Goal: Navigation & Orientation: Find specific page/section

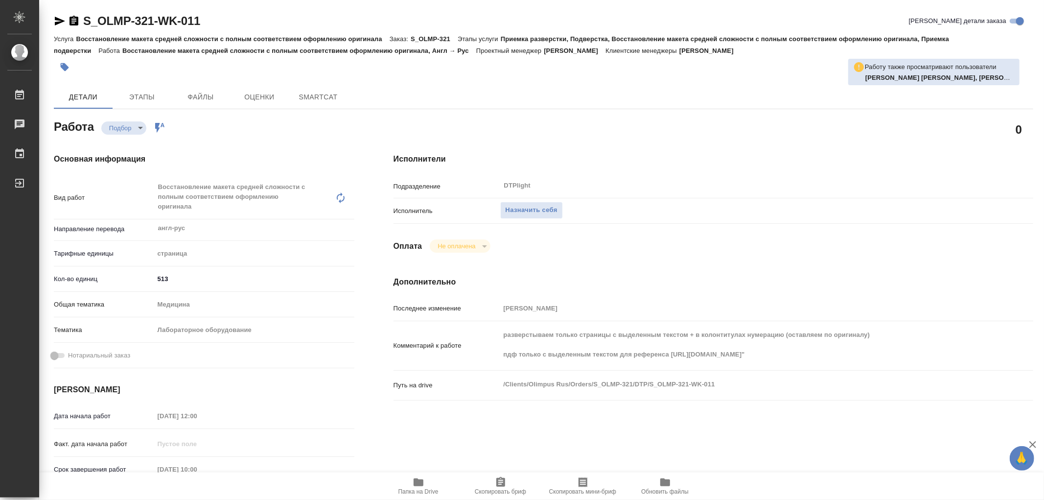
type textarea "x"
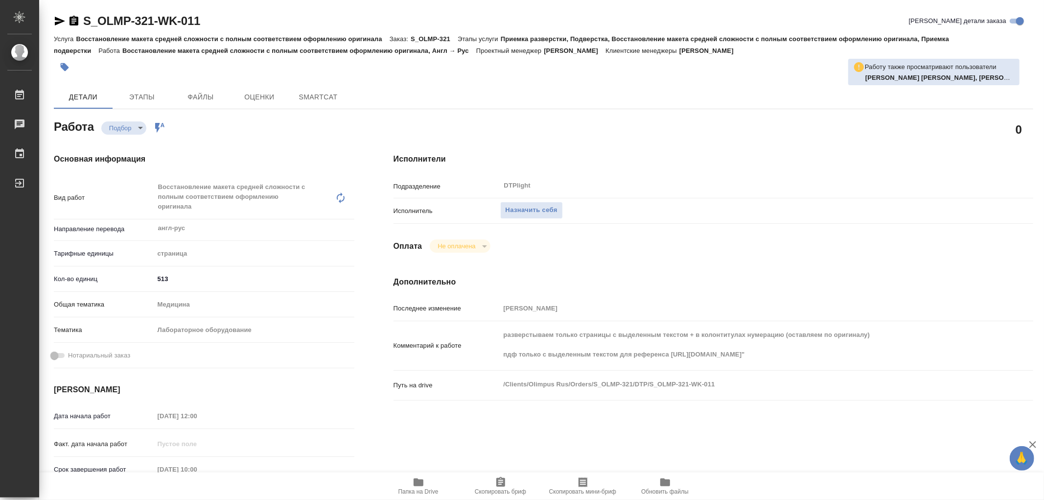
type textarea "x"
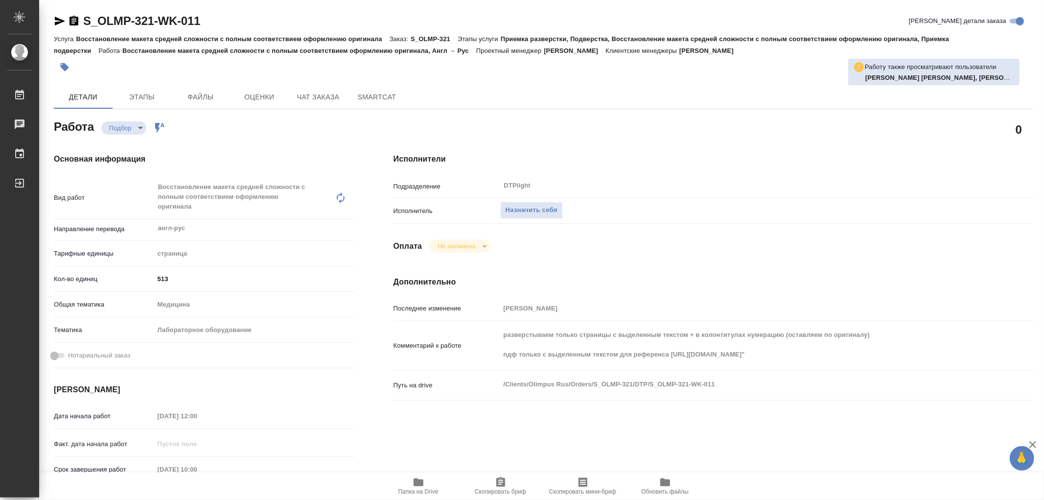
type textarea "x"
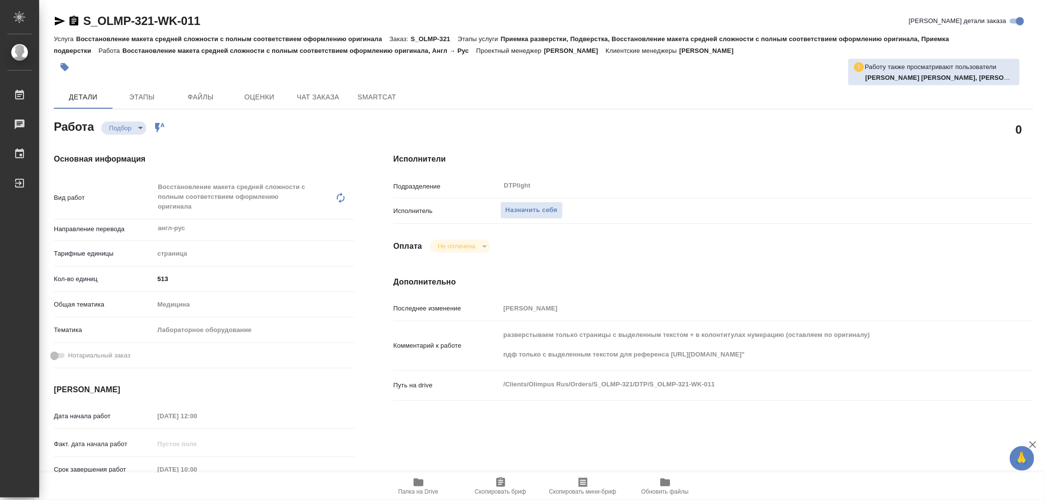
type textarea "x"
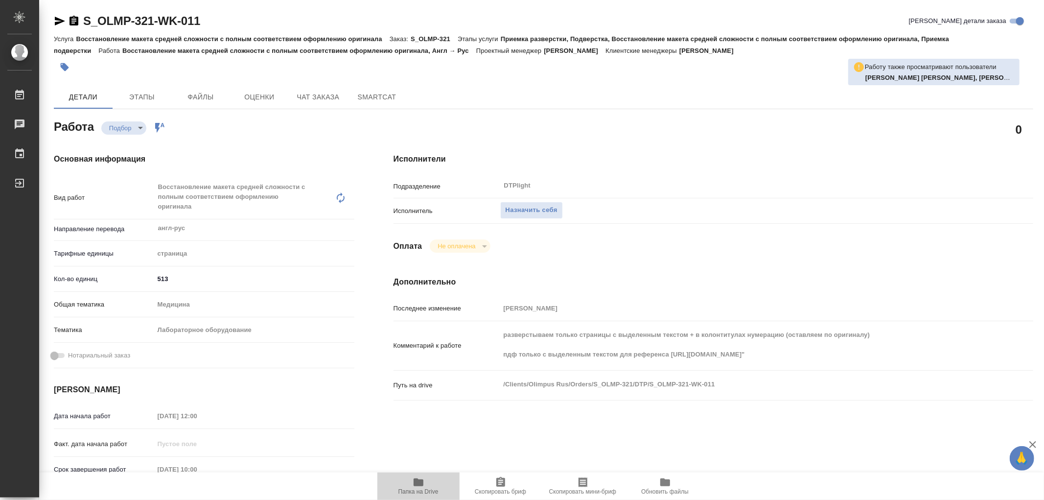
click at [419, 483] on icon "button" at bounding box center [419, 482] width 10 height 8
type textarea "x"
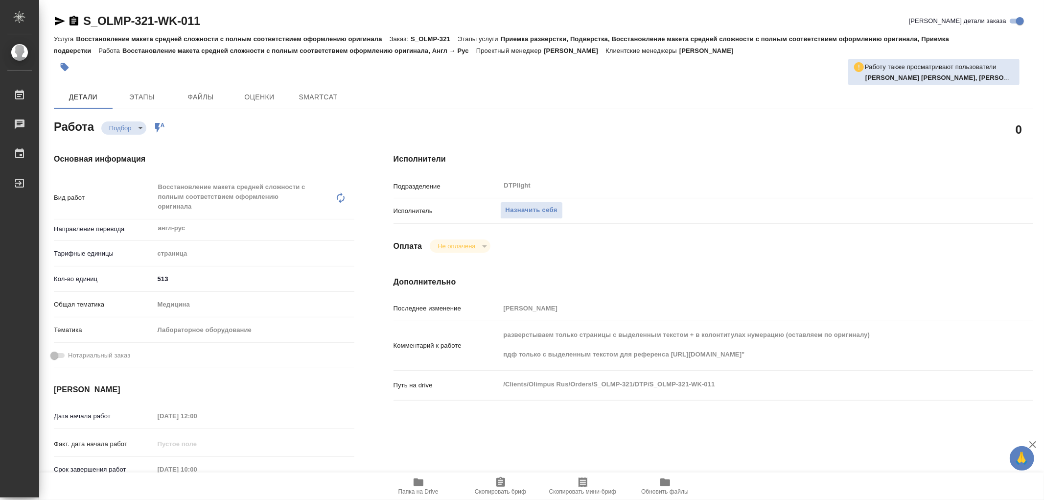
type textarea "x"
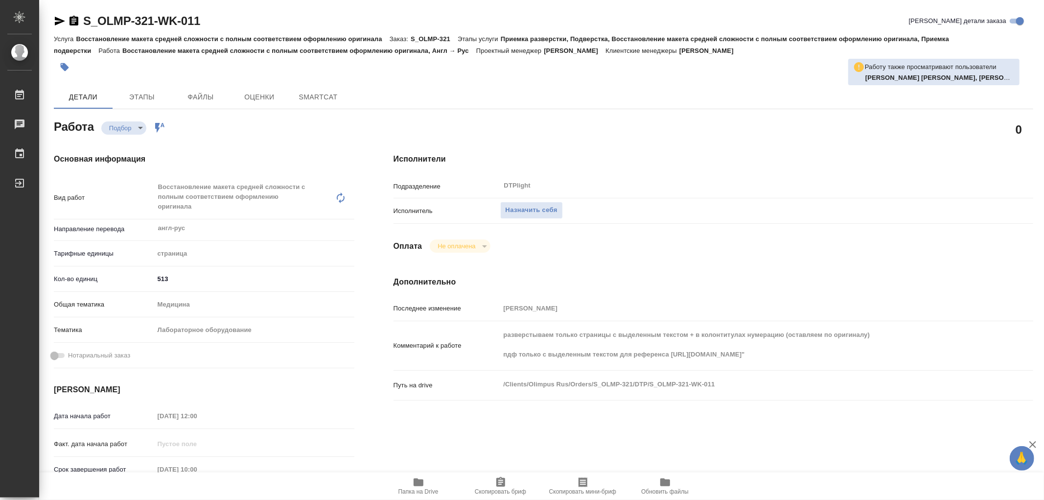
type textarea "x"
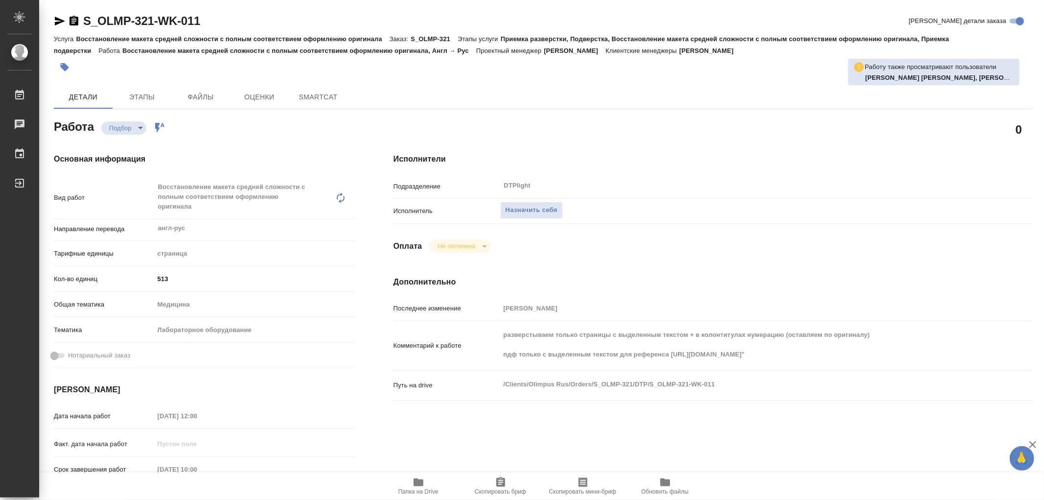
type textarea "x"
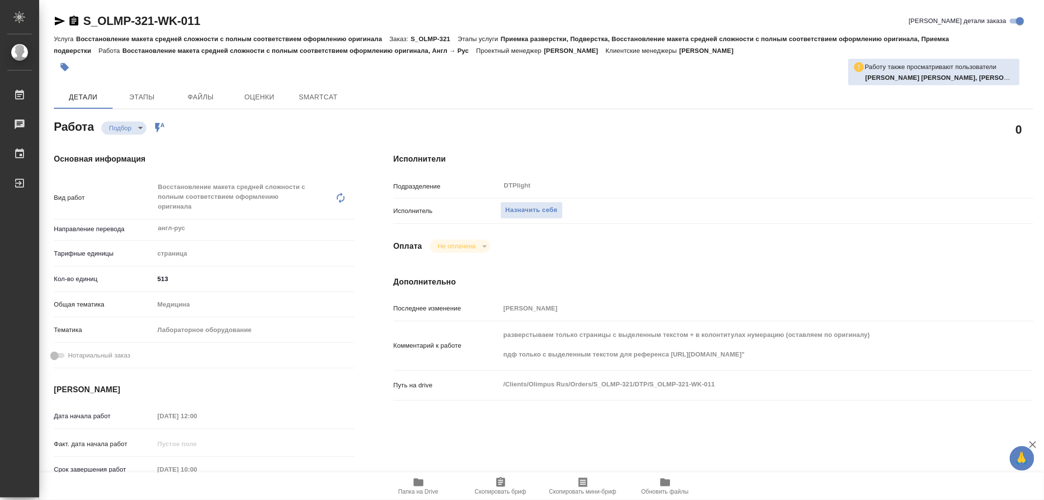
type textarea "x"
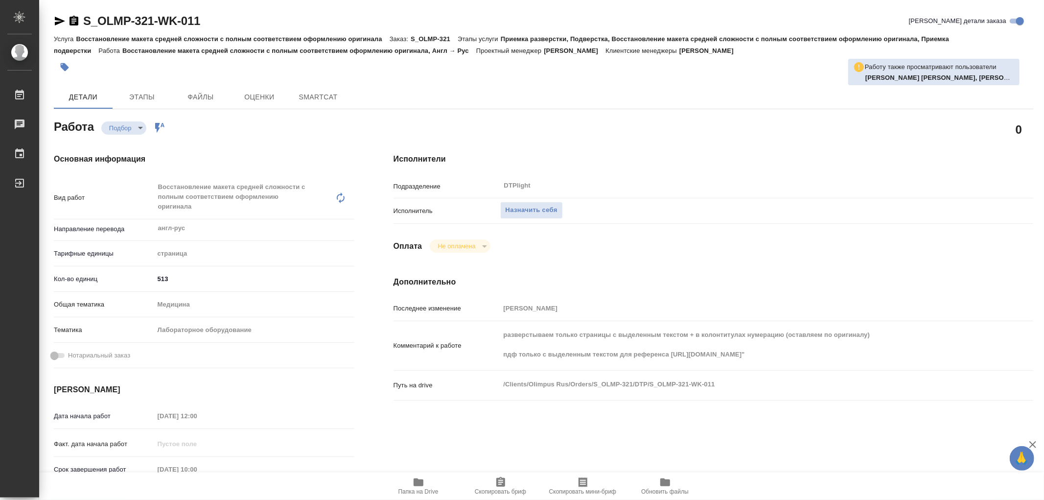
type textarea "x"
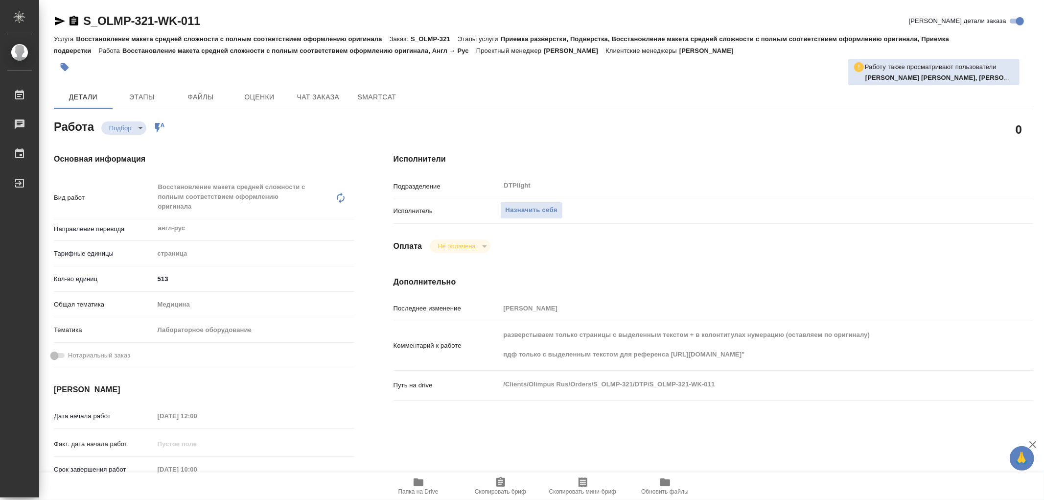
type textarea "x"
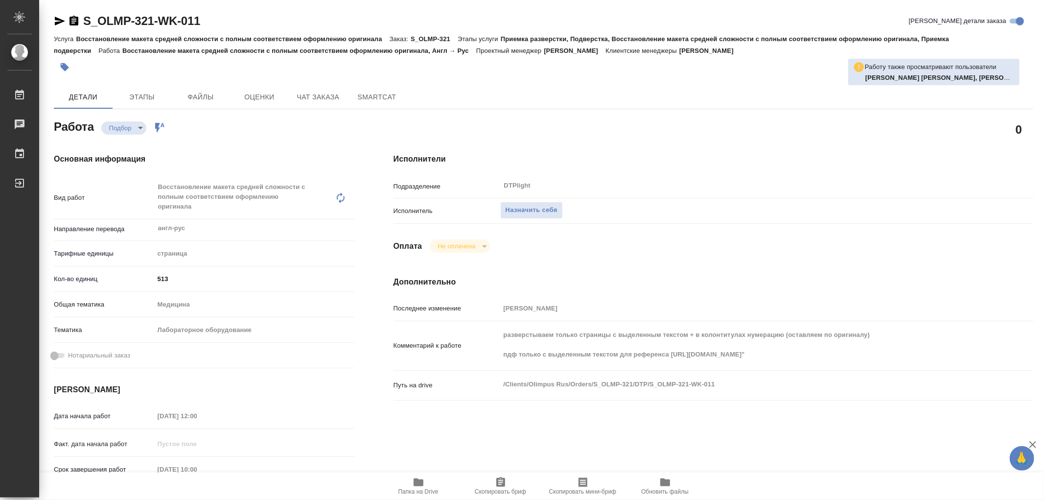
type textarea "x"
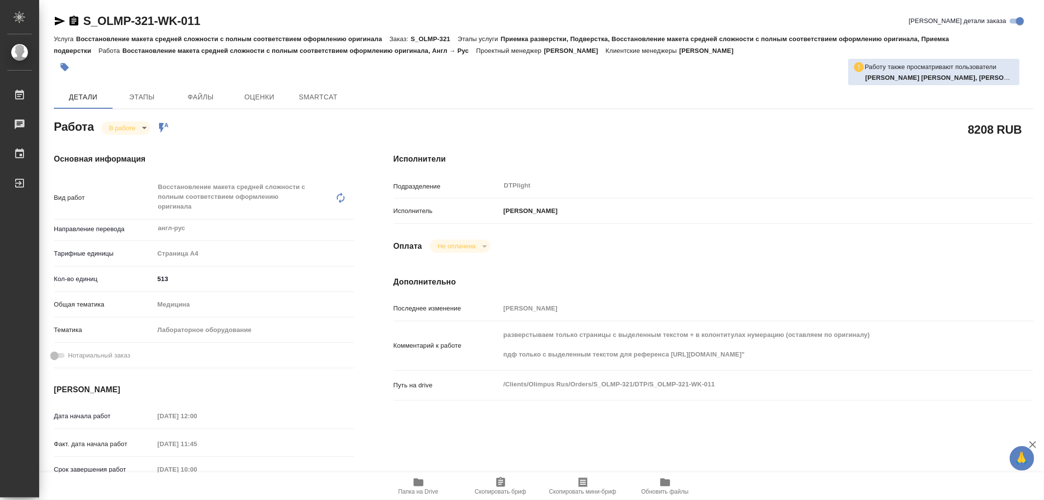
type textarea "x"
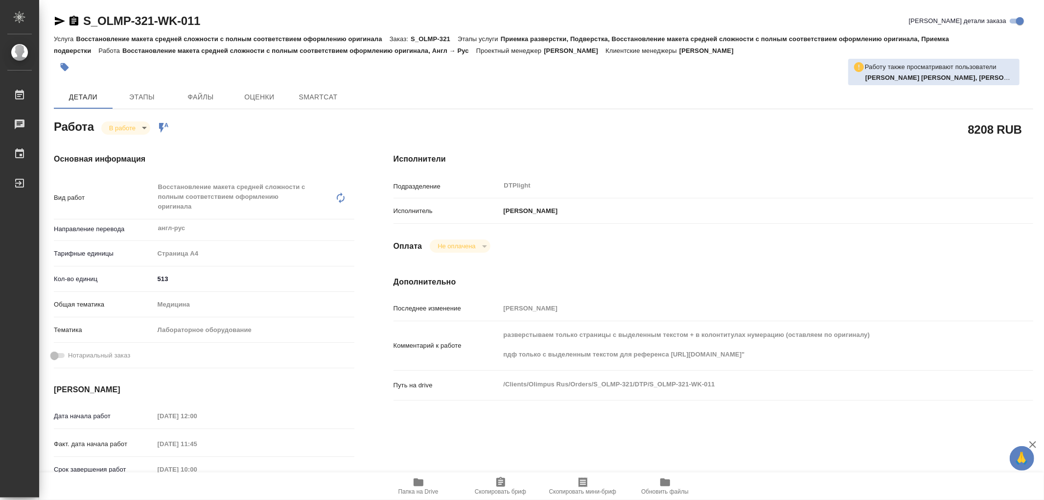
type textarea "x"
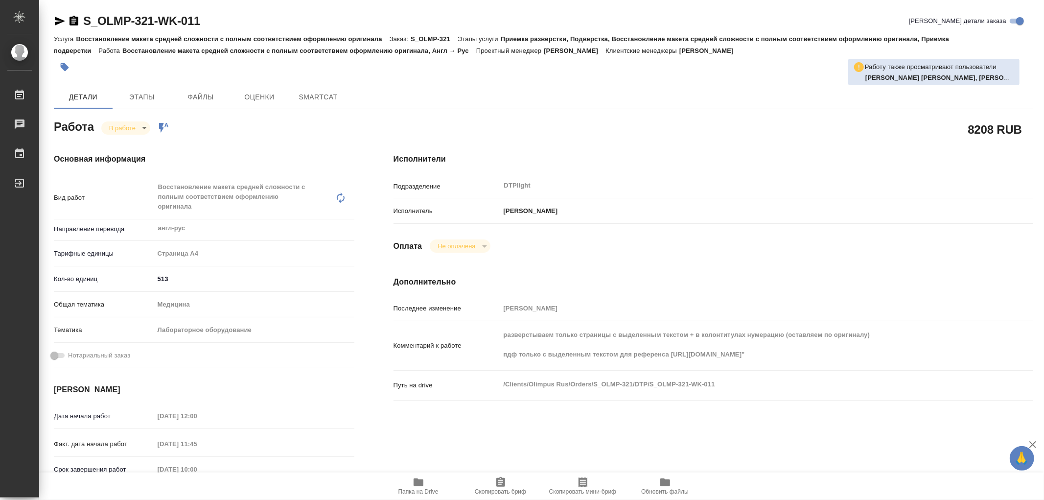
type textarea "x"
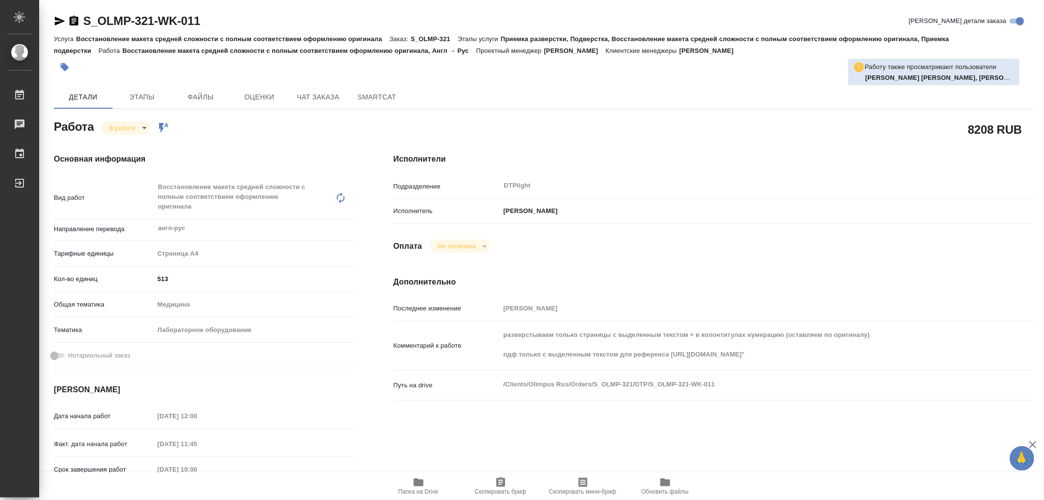
type textarea "x"
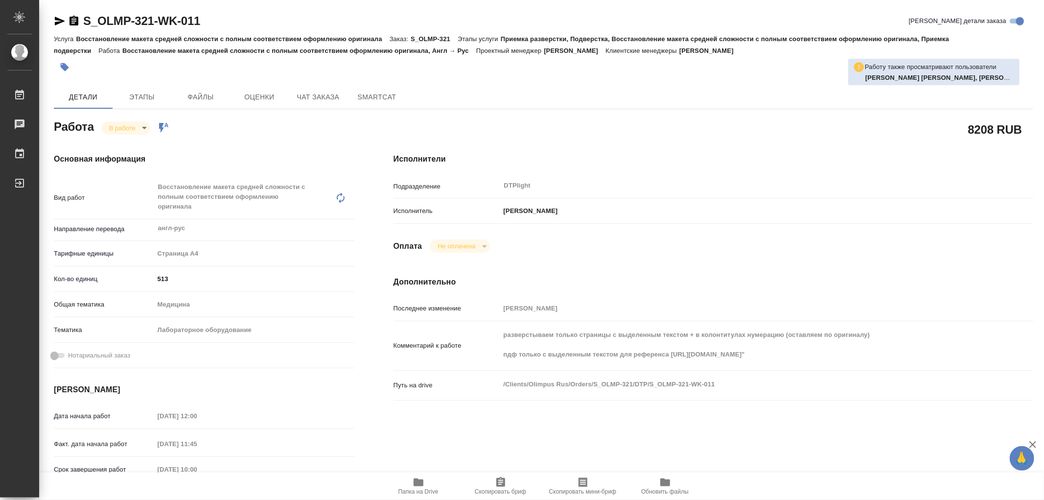
type textarea "x"
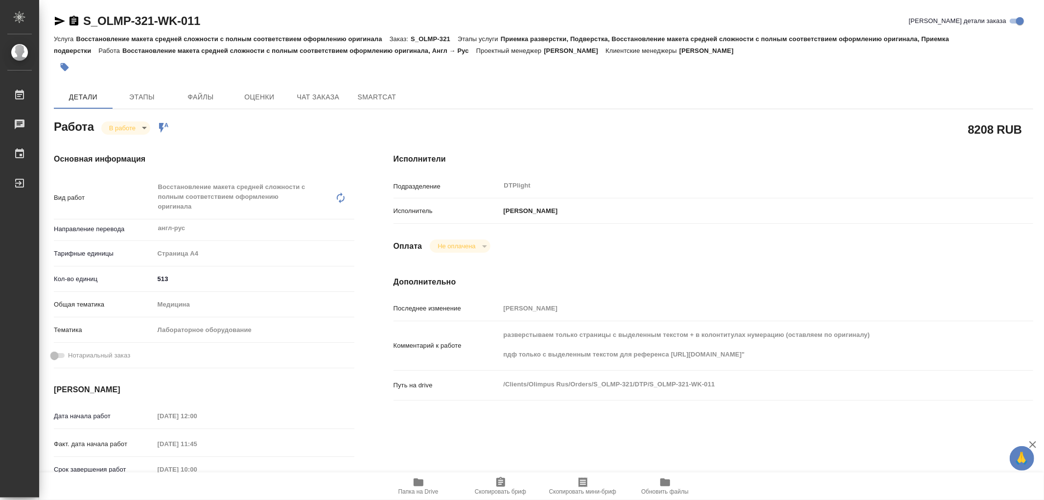
type textarea "x"
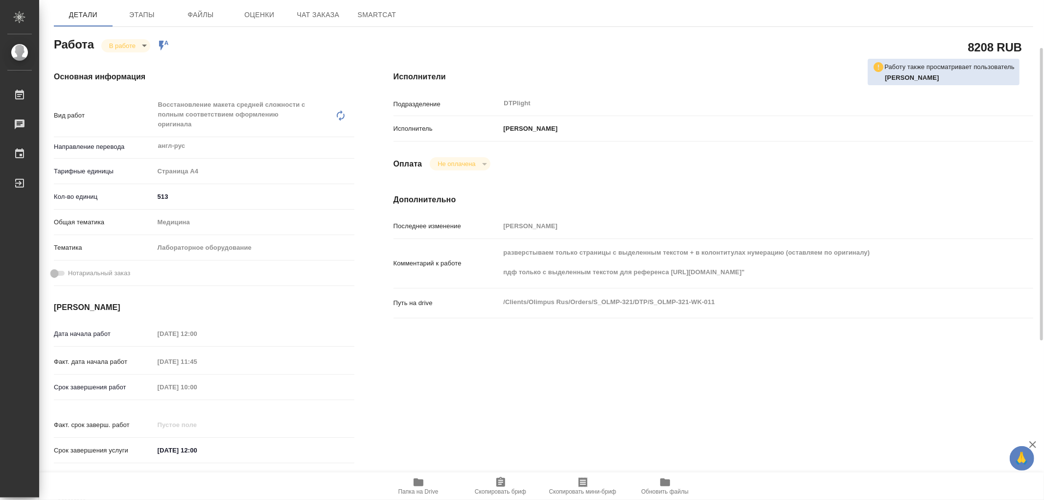
scroll to position [28, 0]
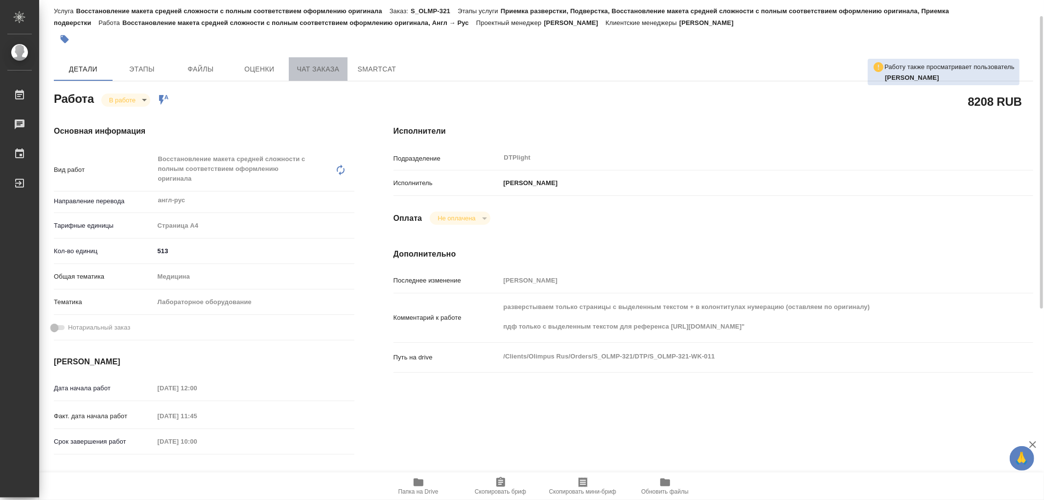
click at [333, 68] on span "Чат заказа" at bounding box center [318, 69] width 47 height 12
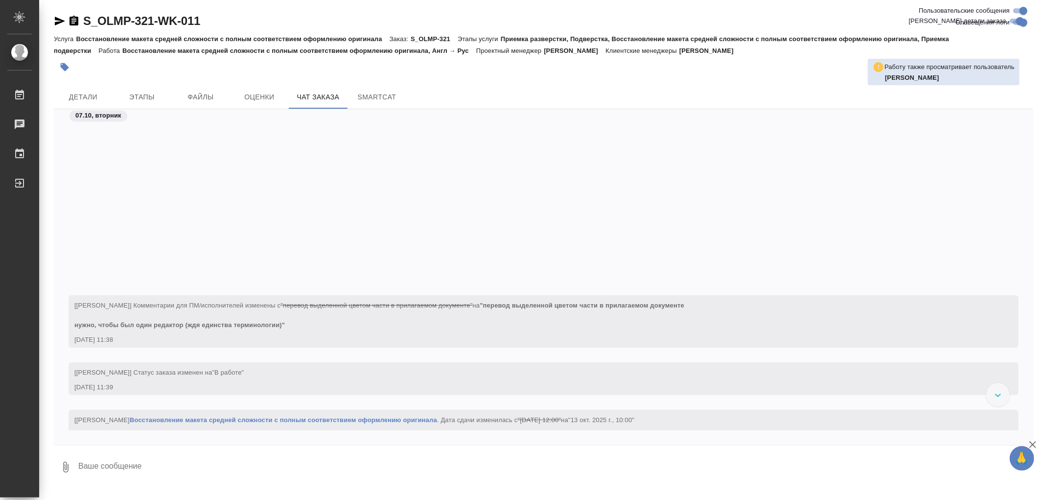
scroll to position [1684, 0]
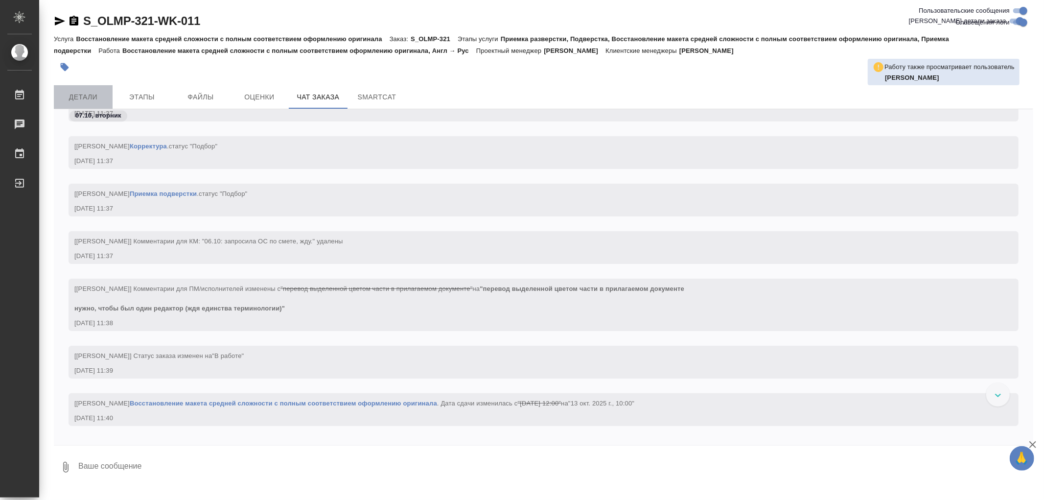
click at [91, 98] on span "Детали" at bounding box center [83, 97] width 47 height 12
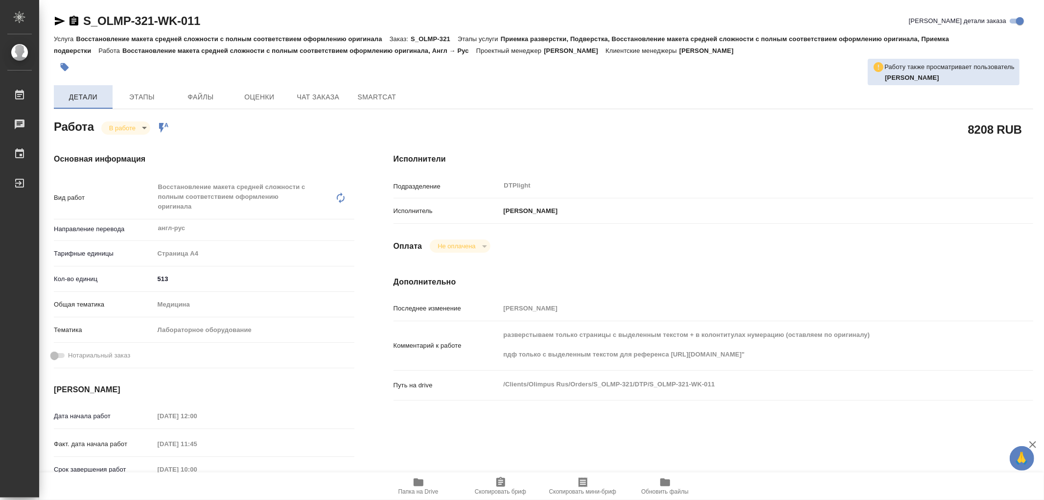
type textarea "x"
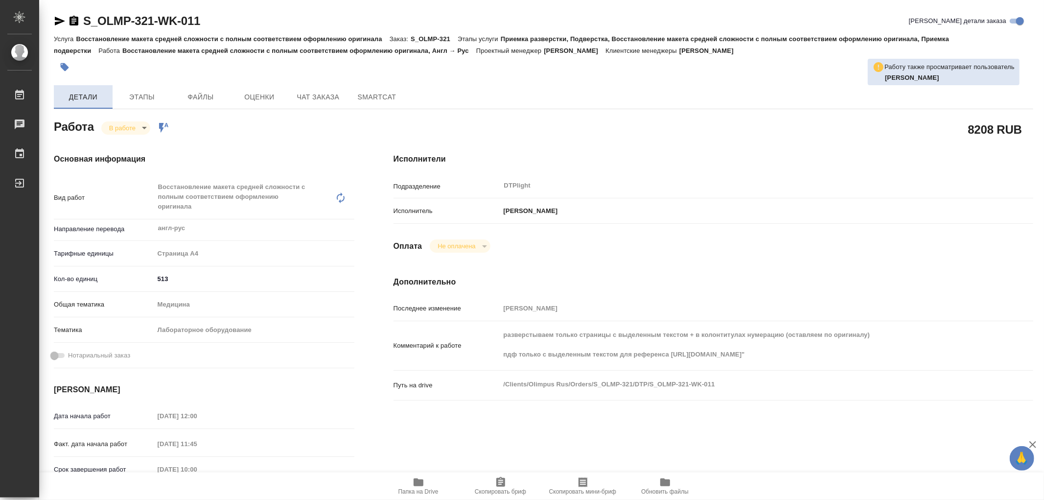
type textarea "x"
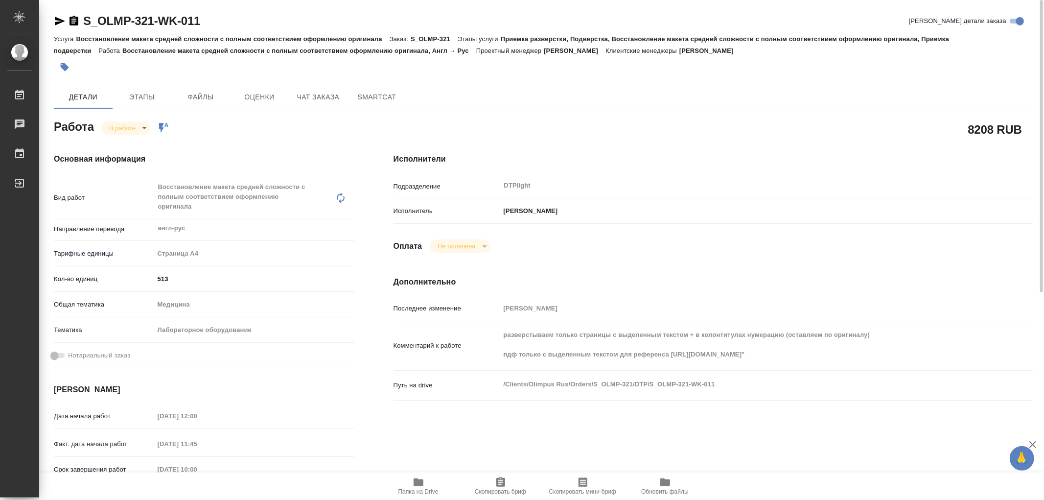
click at [59, 18] on icon "button" at bounding box center [60, 21] width 12 height 12
type textarea "x"
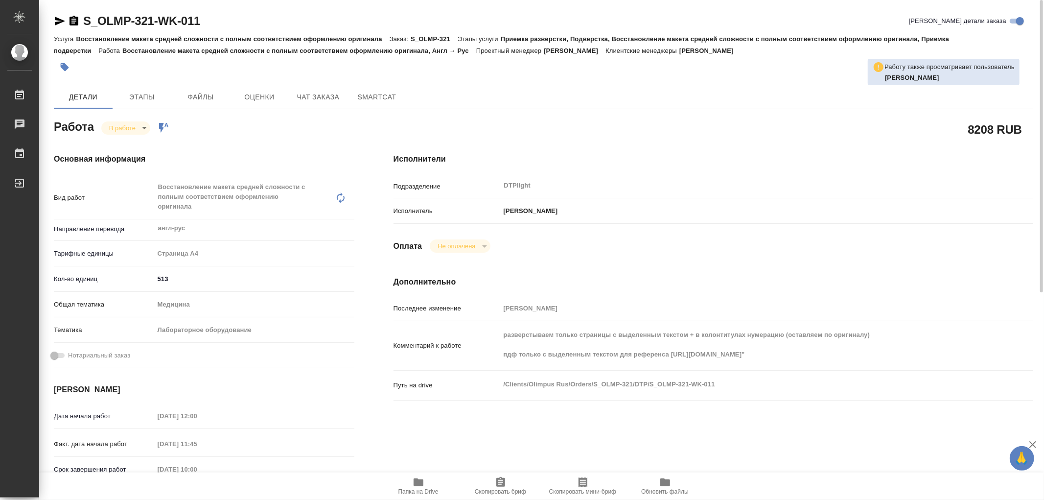
type textarea "x"
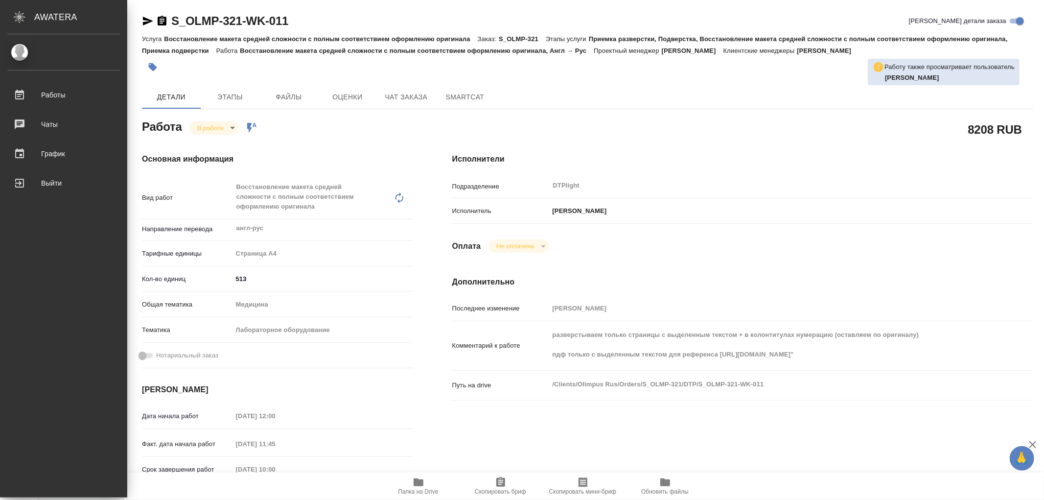
type textarea "x"
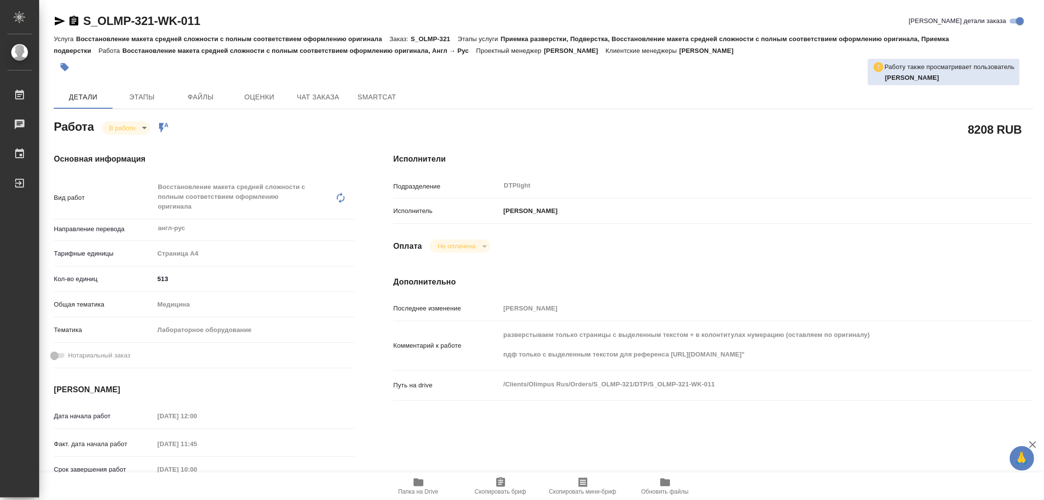
type textarea "x"
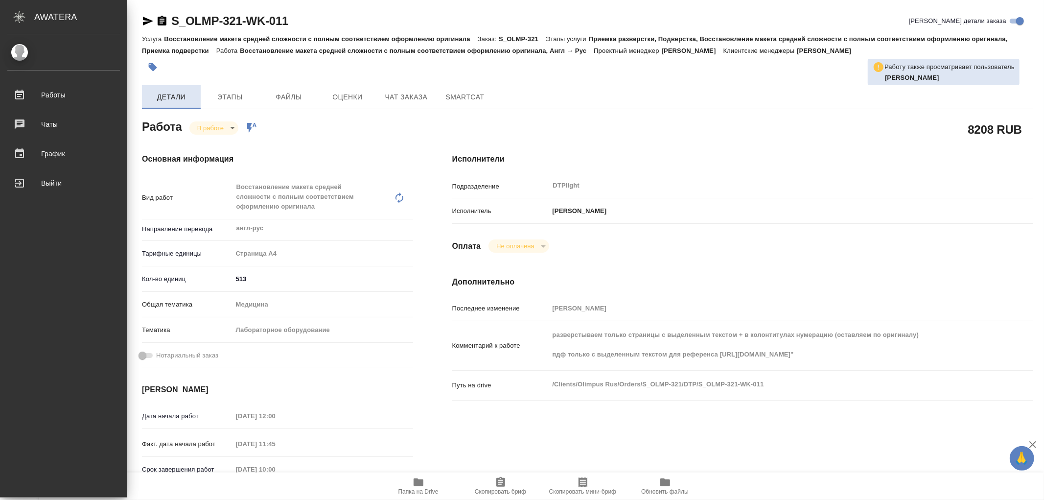
type textarea "x"
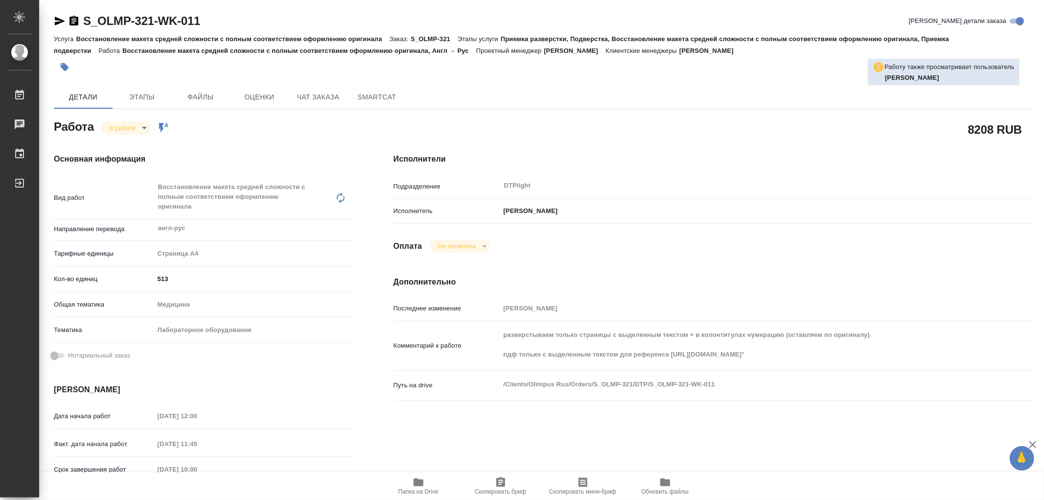
click at [57, 21] on icon "button" at bounding box center [60, 21] width 12 height 12
type textarea "x"
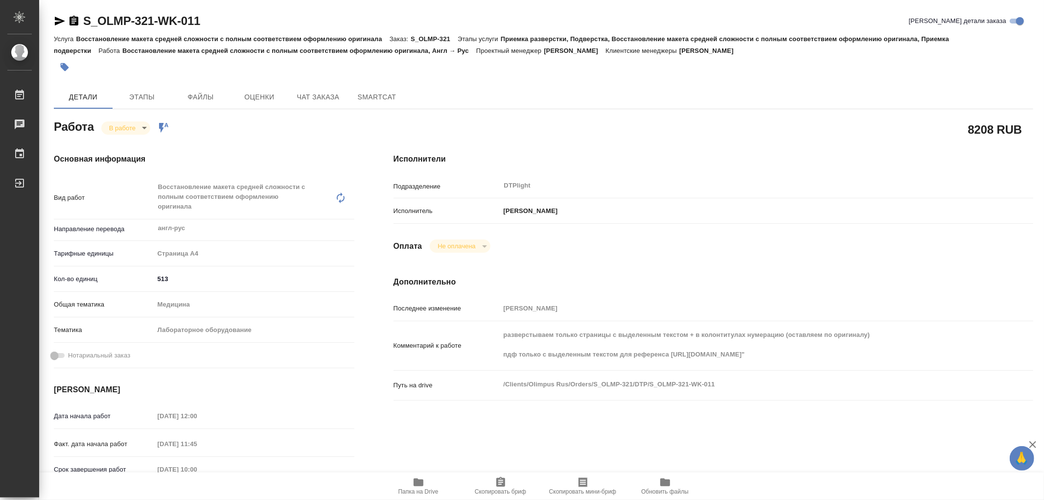
type textarea "x"
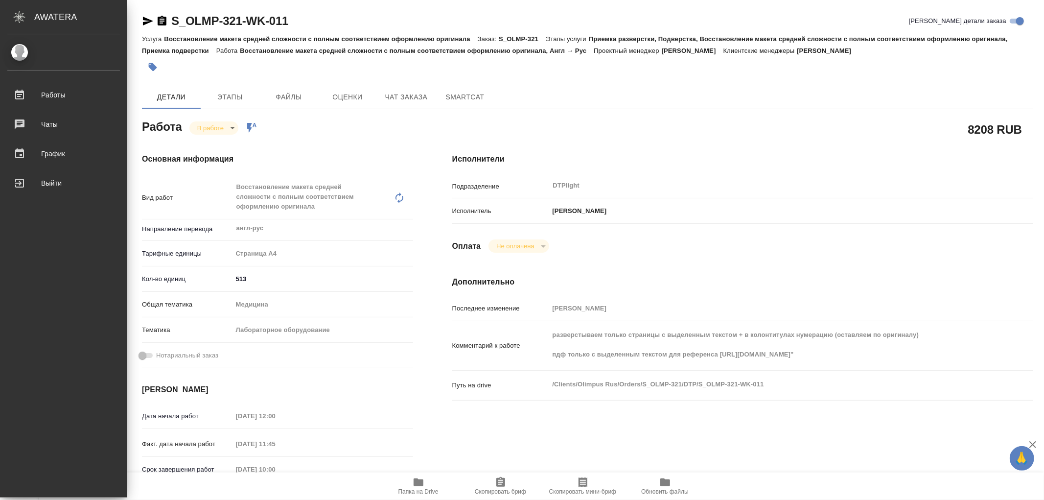
type textarea "x"
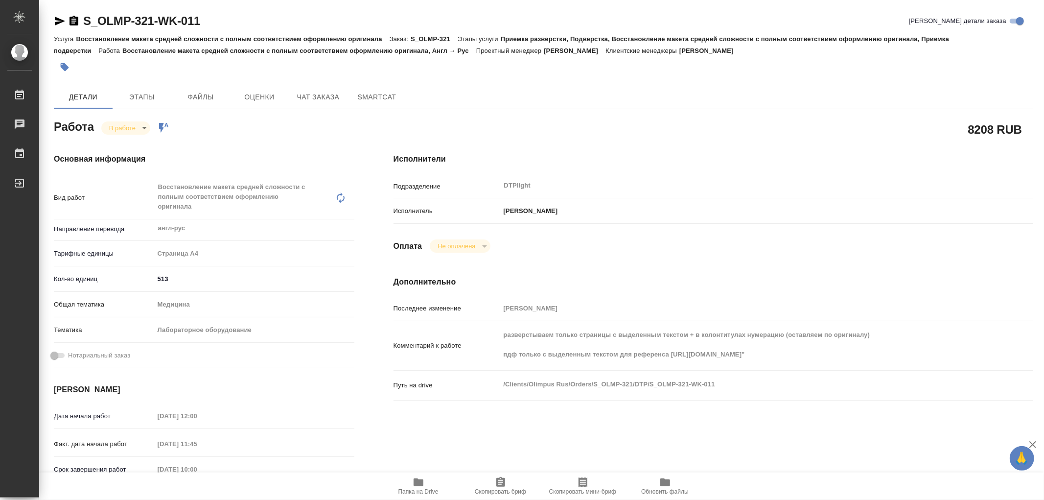
click at [56, 21] on icon "button" at bounding box center [60, 21] width 12 height 12
click at [56, 23] on icon "button" at bounding box center [60, 21] width 10 height 9
click at [324, 96] on span "Чат заказа" at bounding box center [318, 97] width 47 height 12
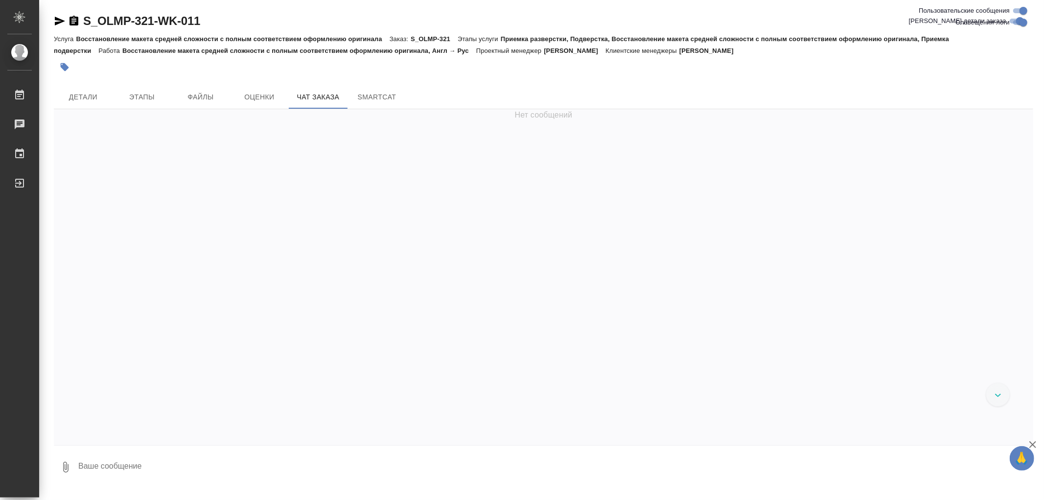
scroll to position [2414, 0]
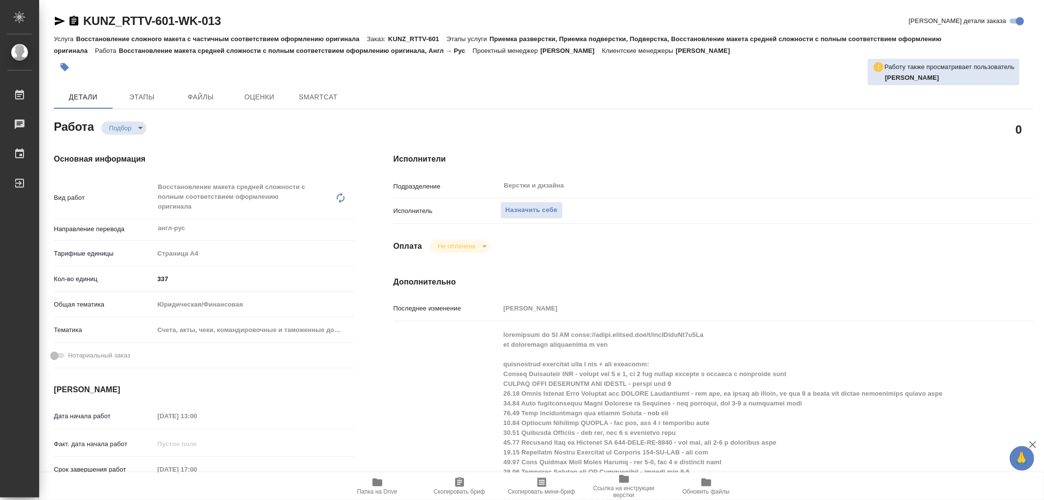
type textarea "x"
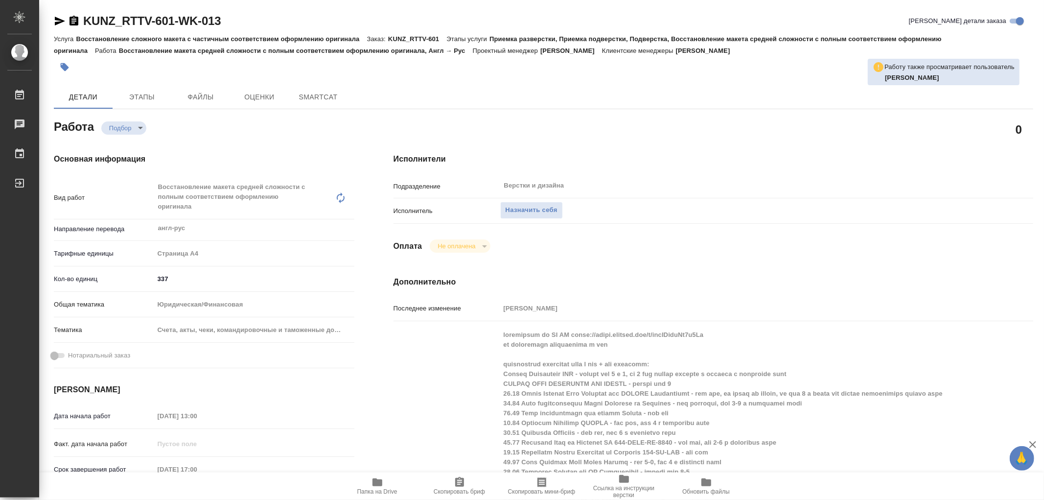
type textarea "x"
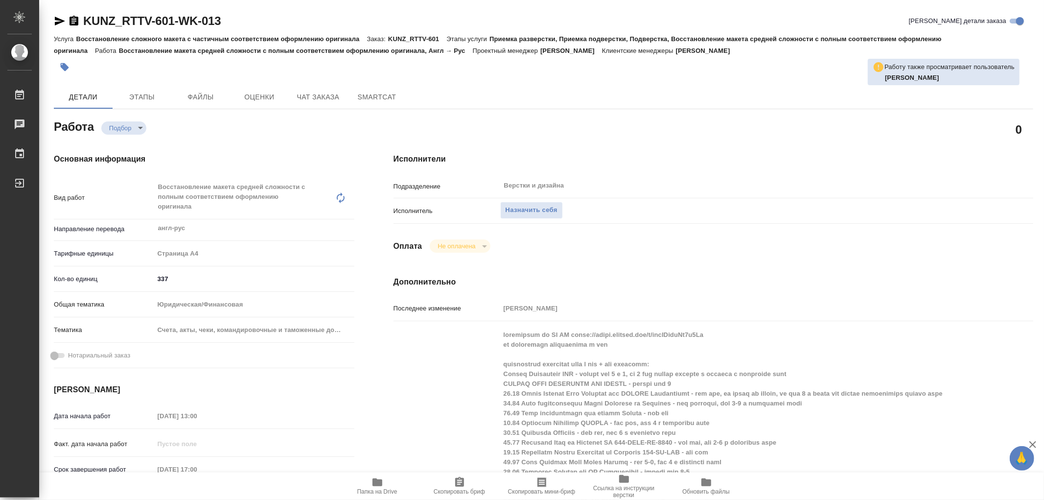
type textarea "x"
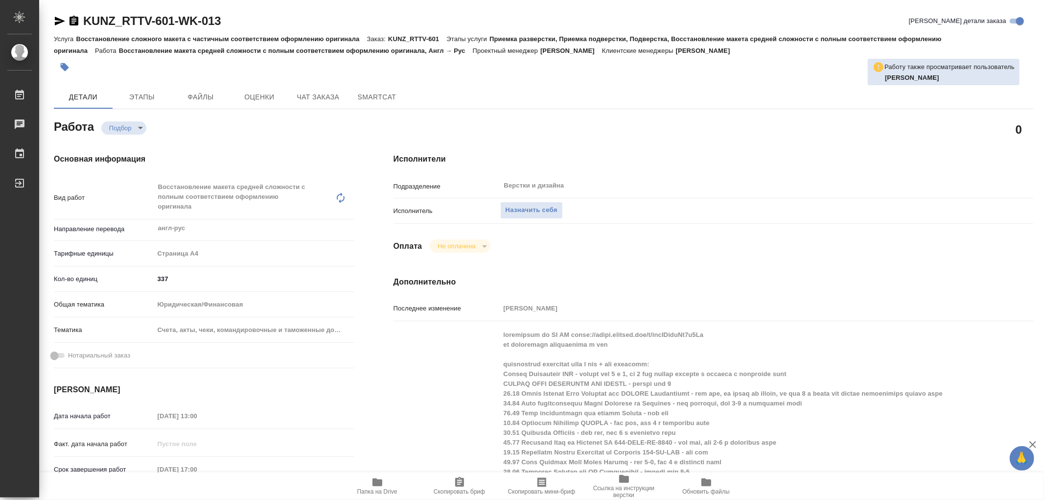
type textarea "x"
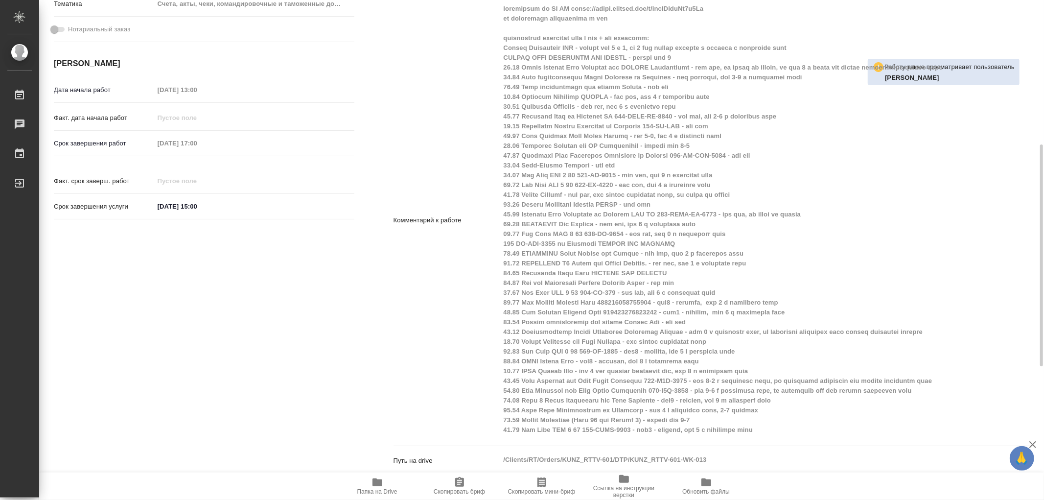
scroll to position [217, 0]
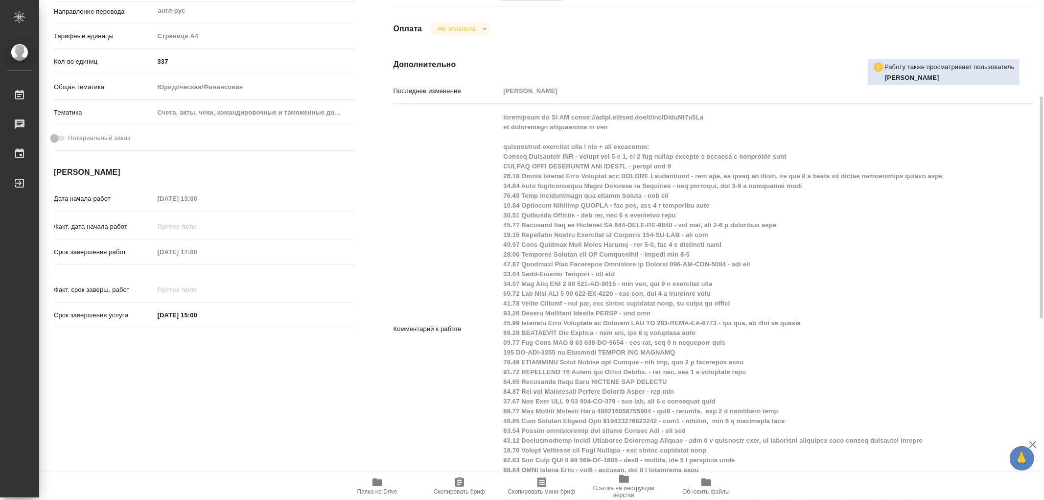
click at [373, 481] on icon "button" at bounding box center [378, 482] width 10 height 8
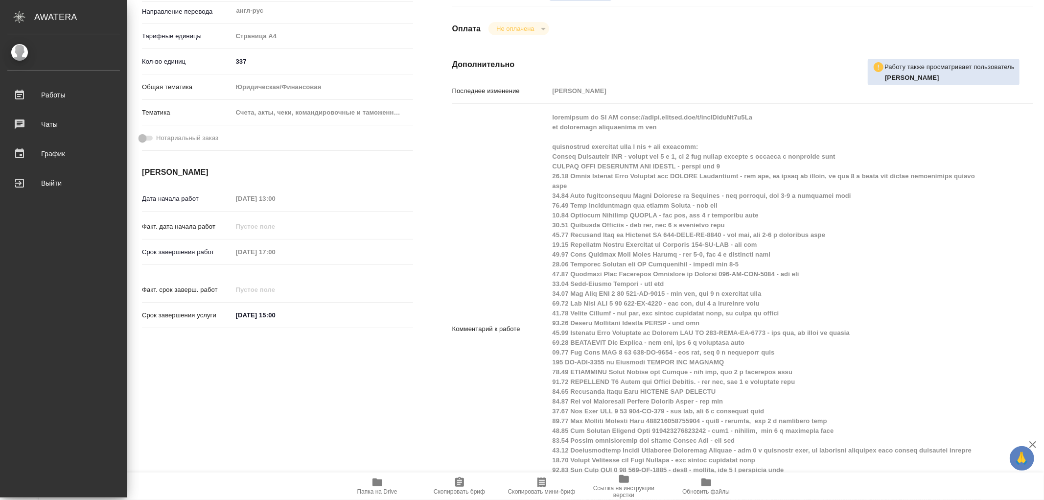
type textarea "x"
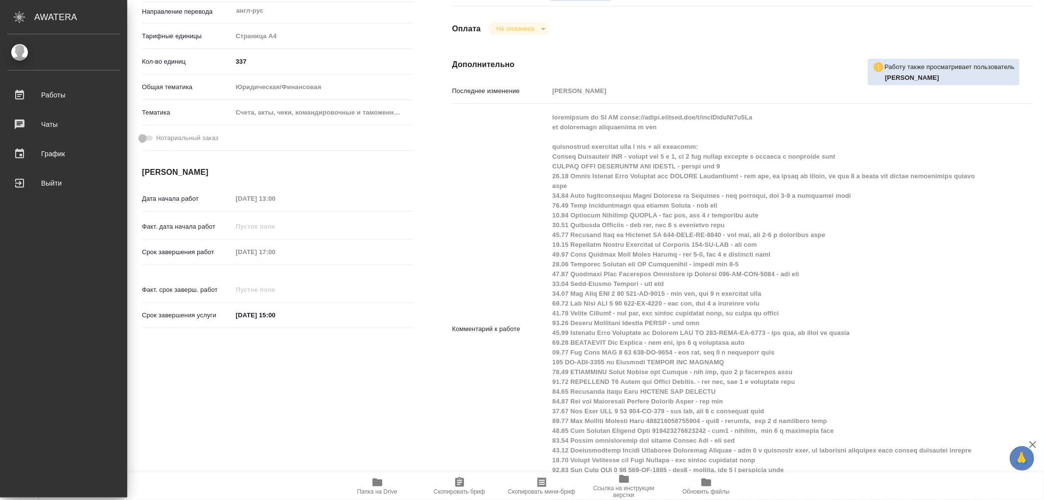
type textarea "x"
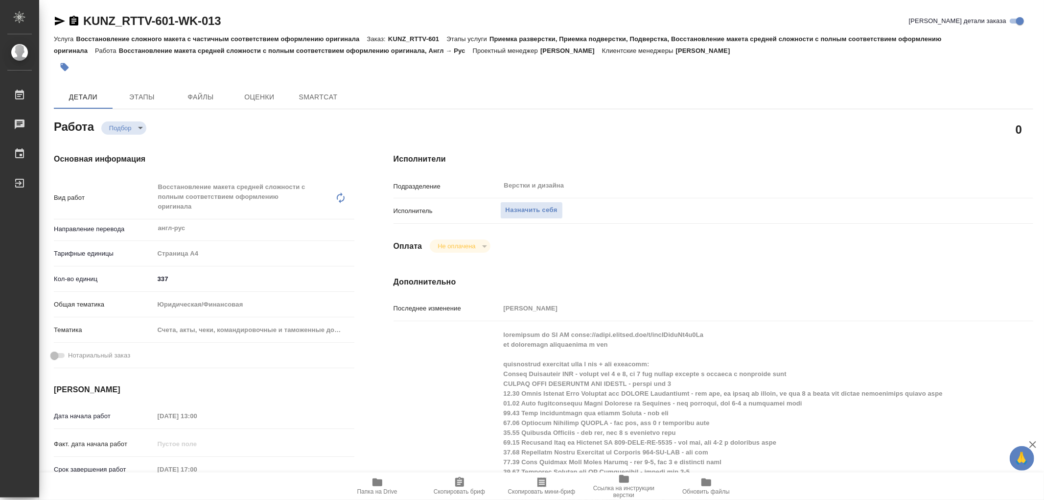
type textarea "x"
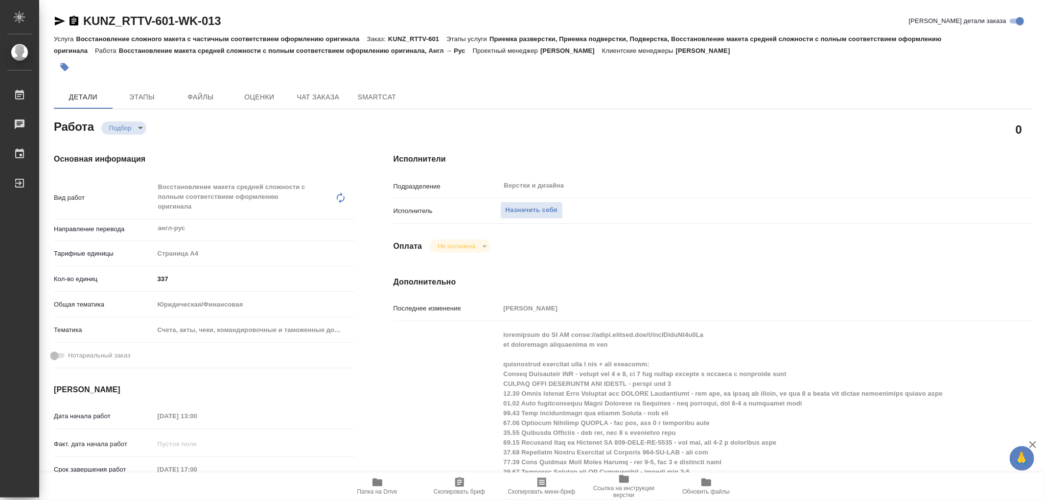
type textarea "x"
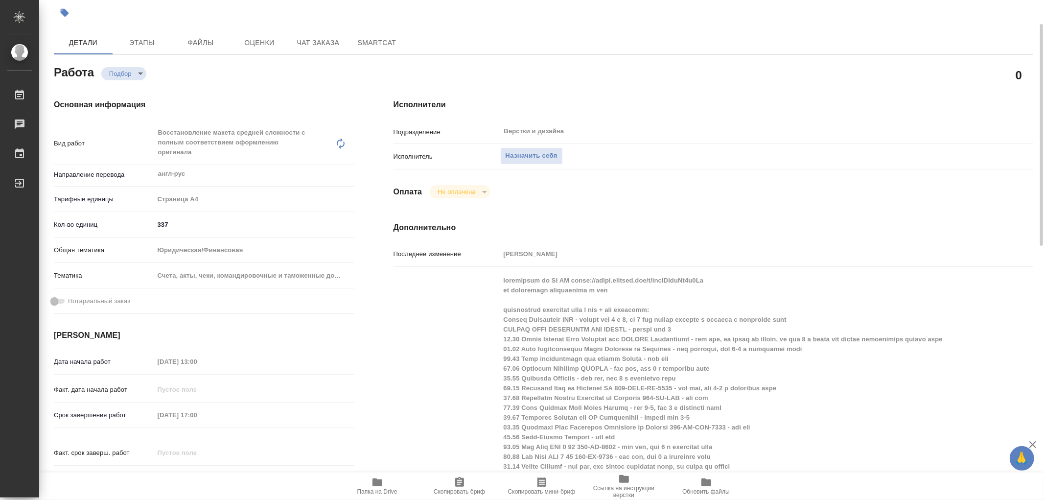
type textarea "x"
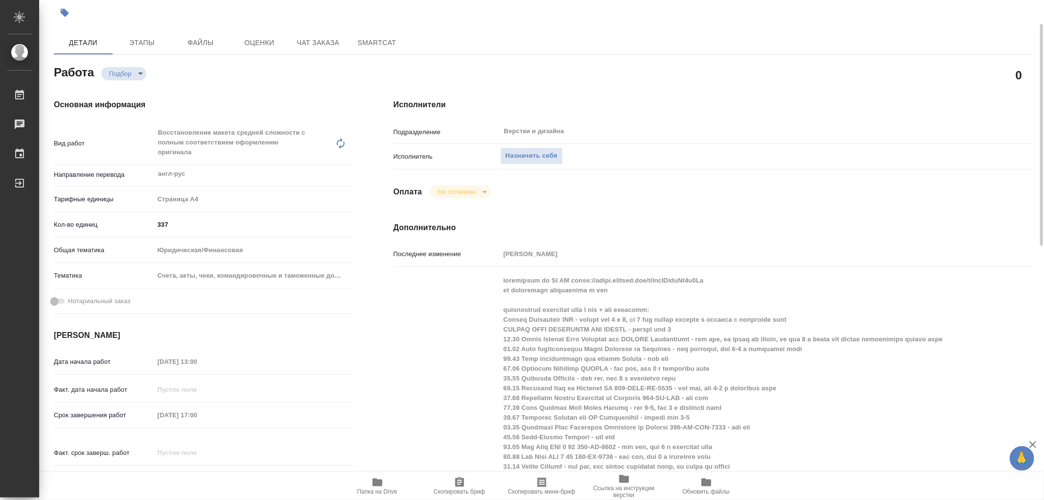
scroll to position [109, 0]
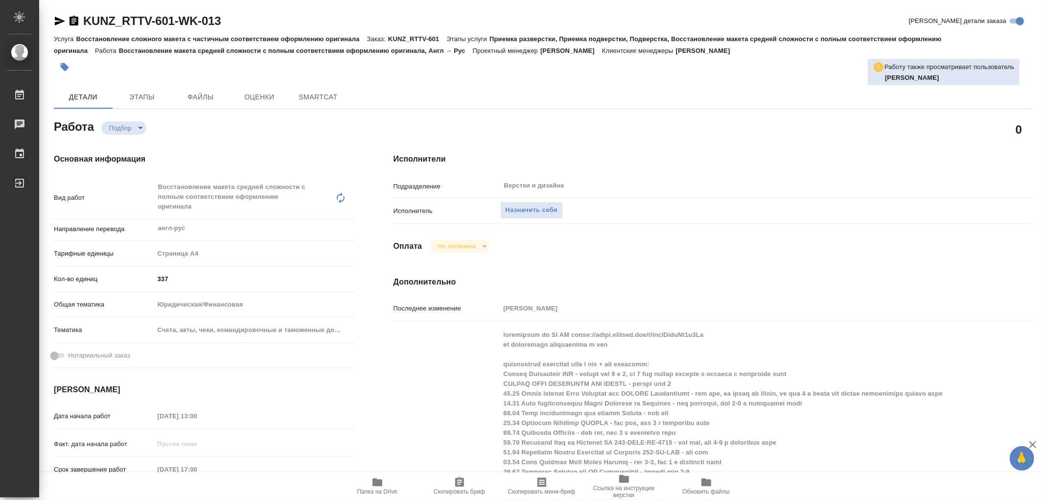
type textarea "x"
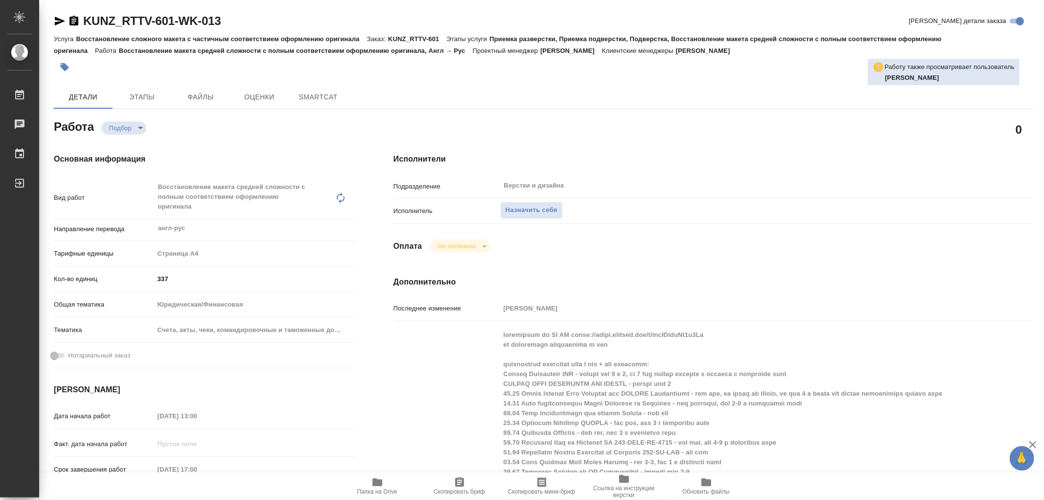
type textarea "x"
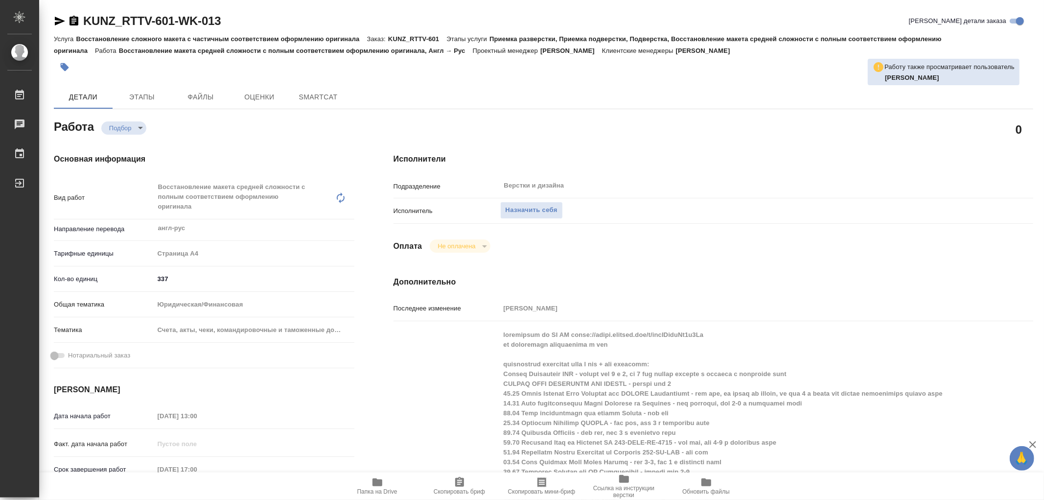
type textarea "x"
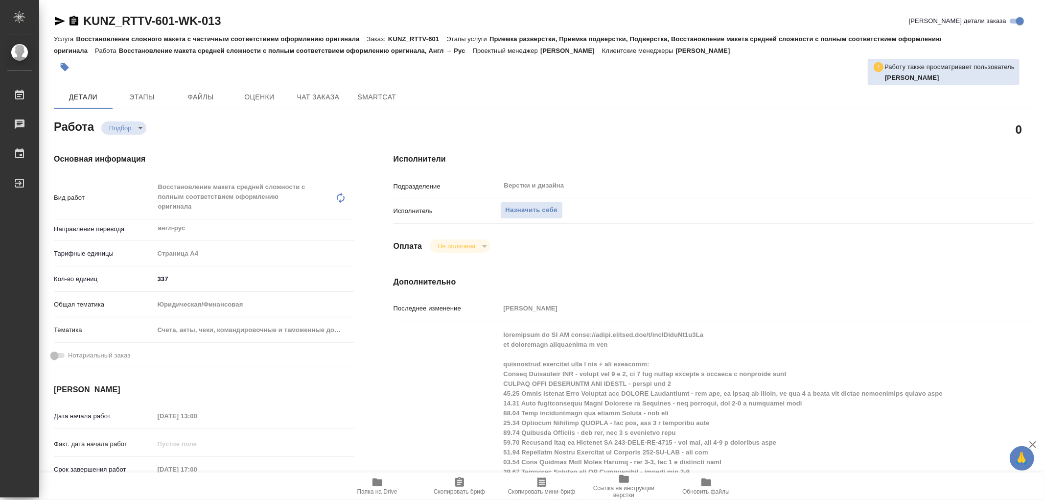
type textarea "x"
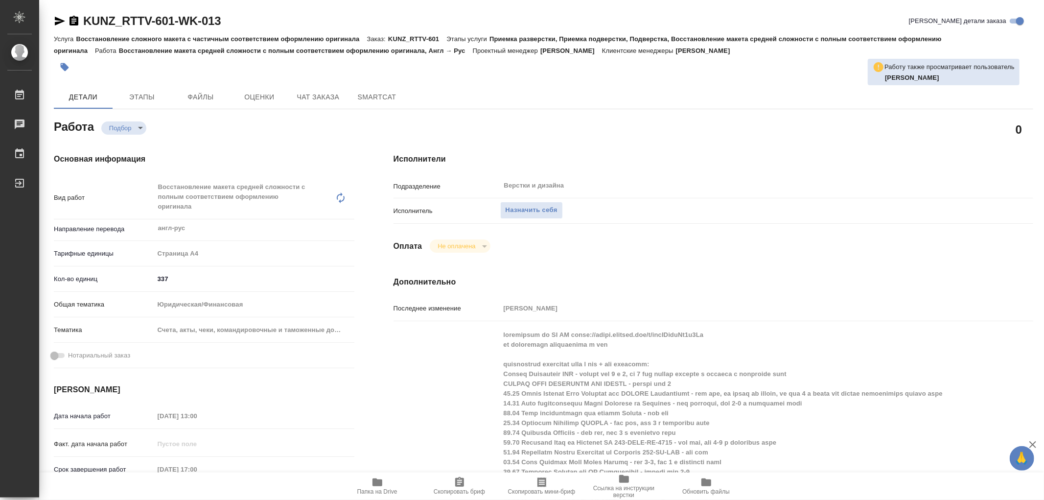
type textarea "x"
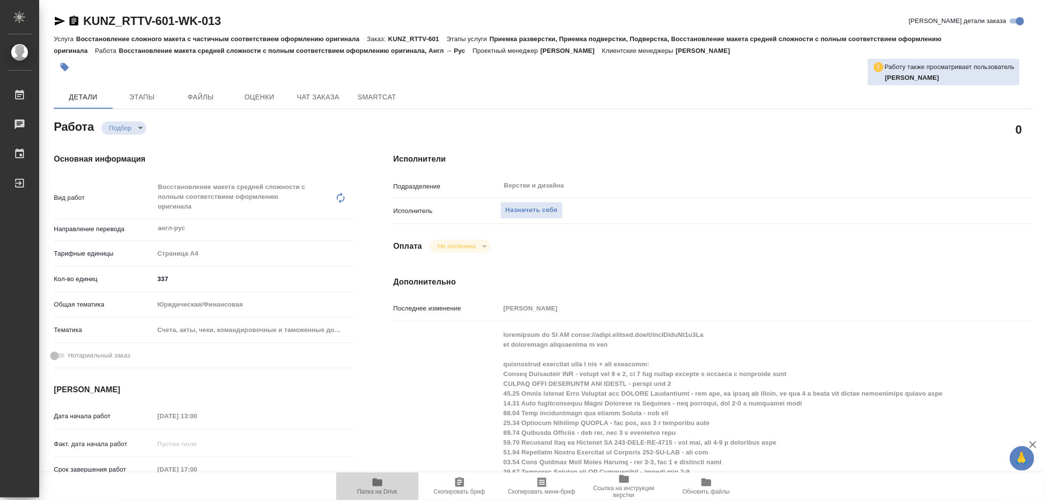
click at [377, 484] on icon "button" at bounding box center [378, 482] width 10 height 8
type textarea "x"
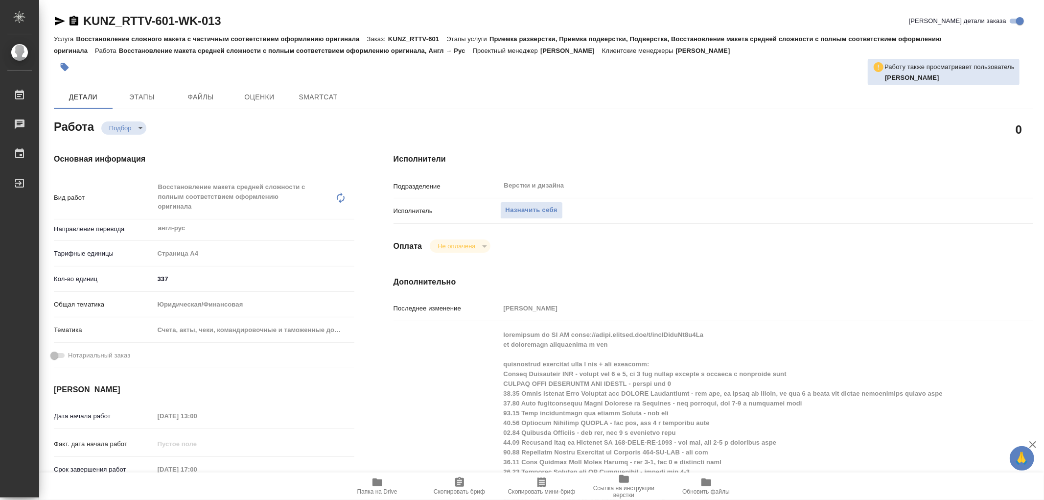
type textarea "x"
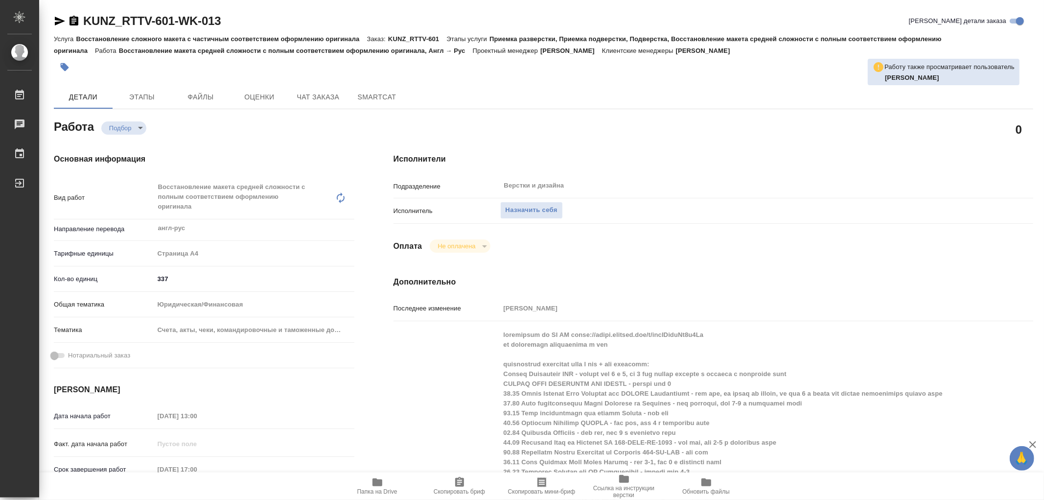
type textarea "x"
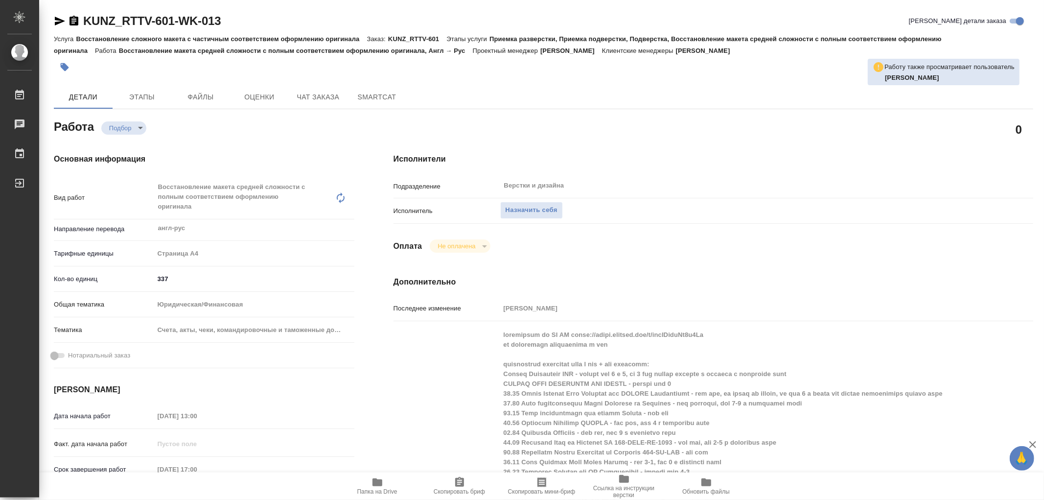
type textarea "x"
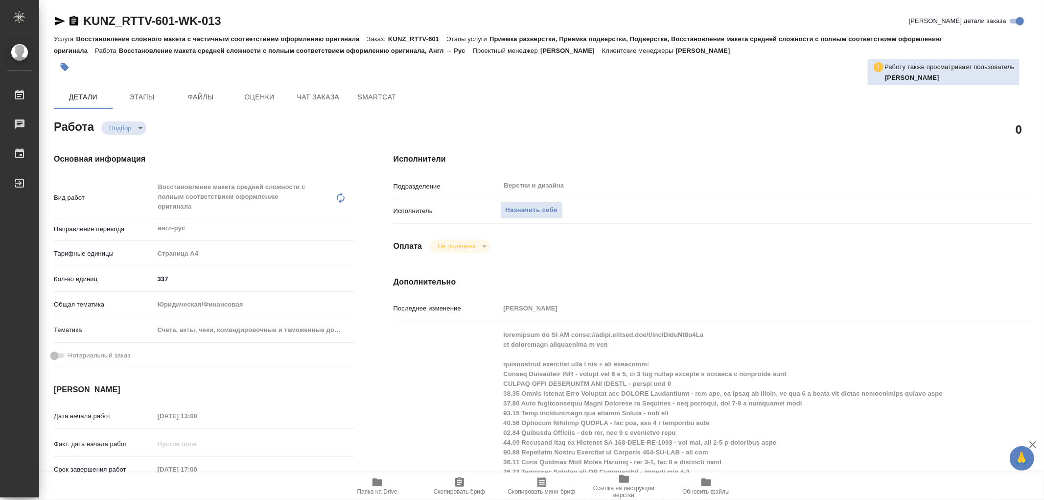
type textarea "x"
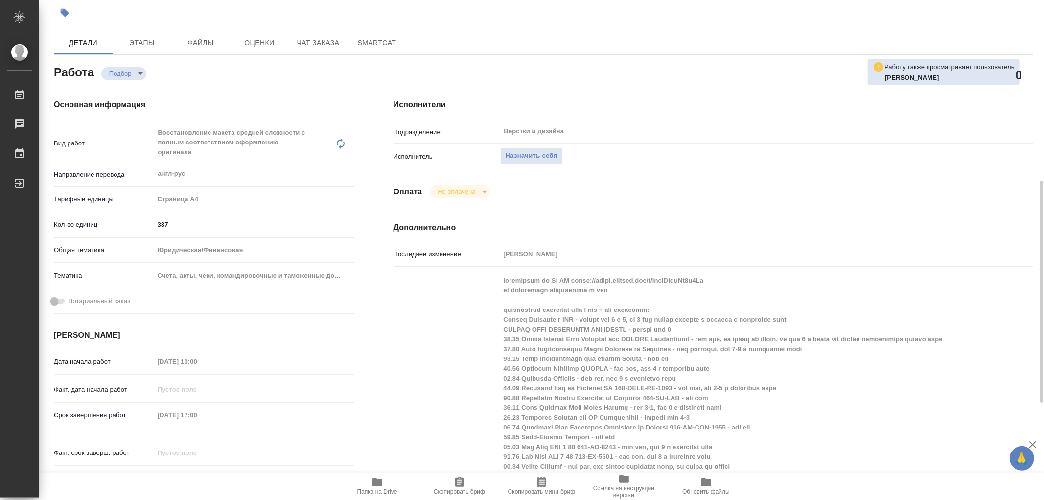
scroll to position [163, 0]
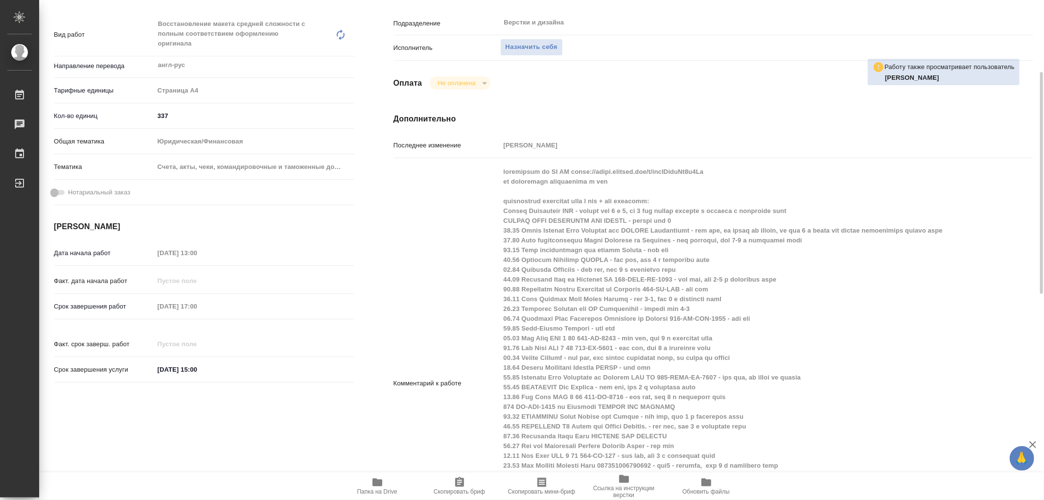
type textarea "x"
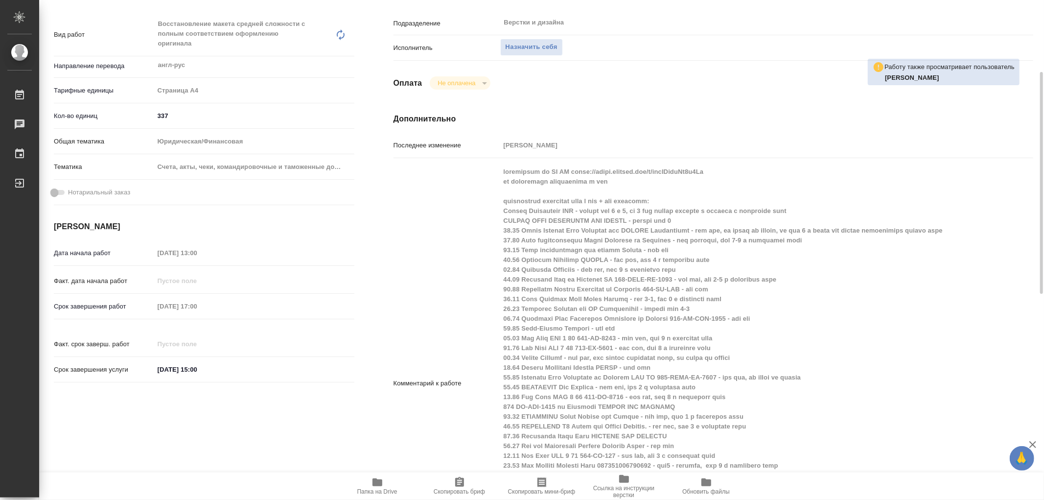
type textarea "x"
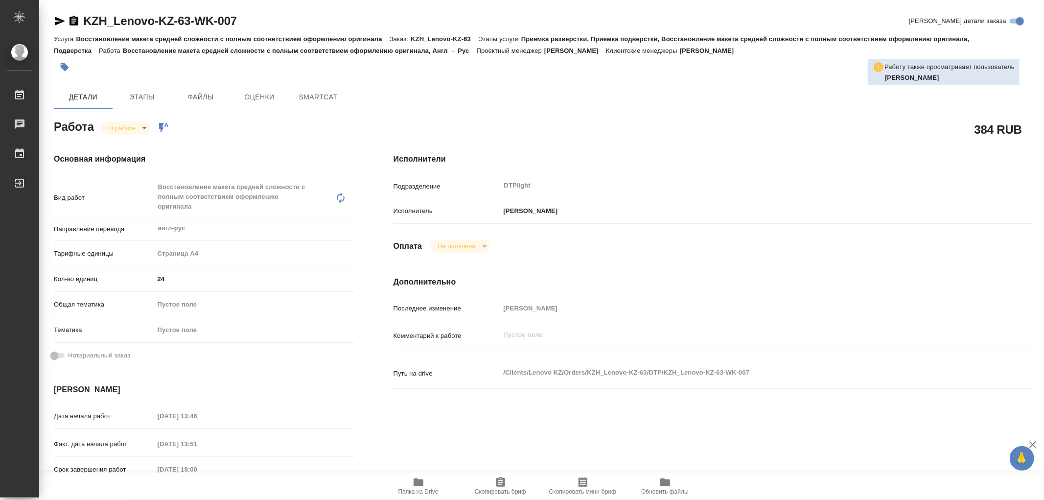
type textarea "x"
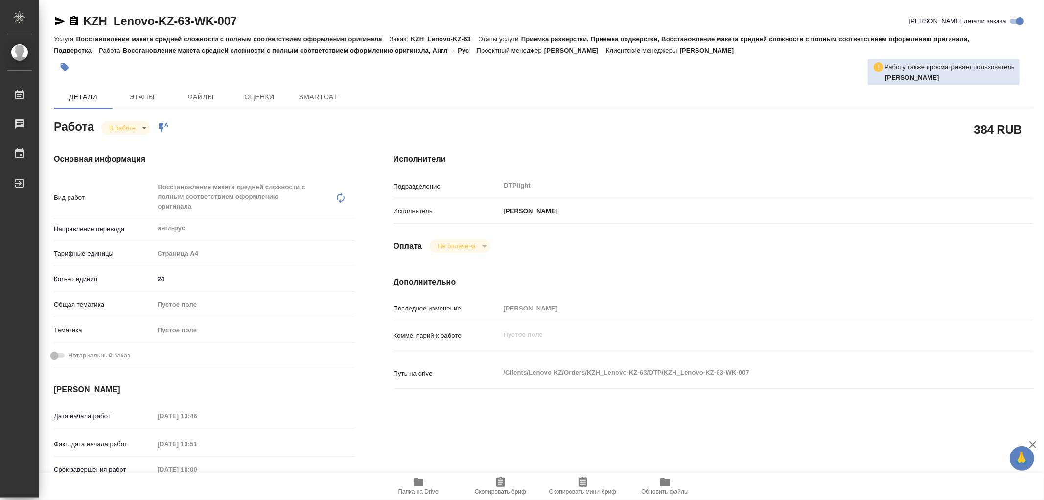
type textarea "x"
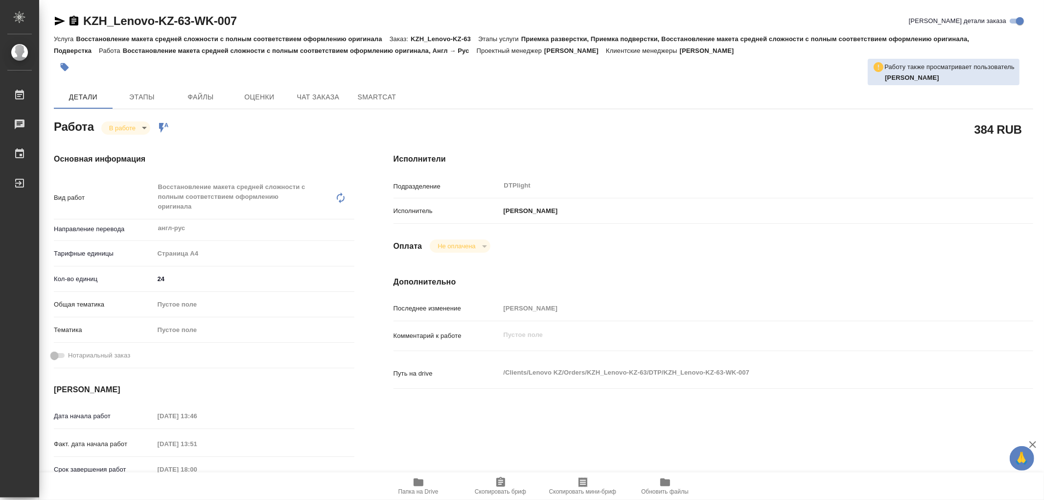
type textarea "x"
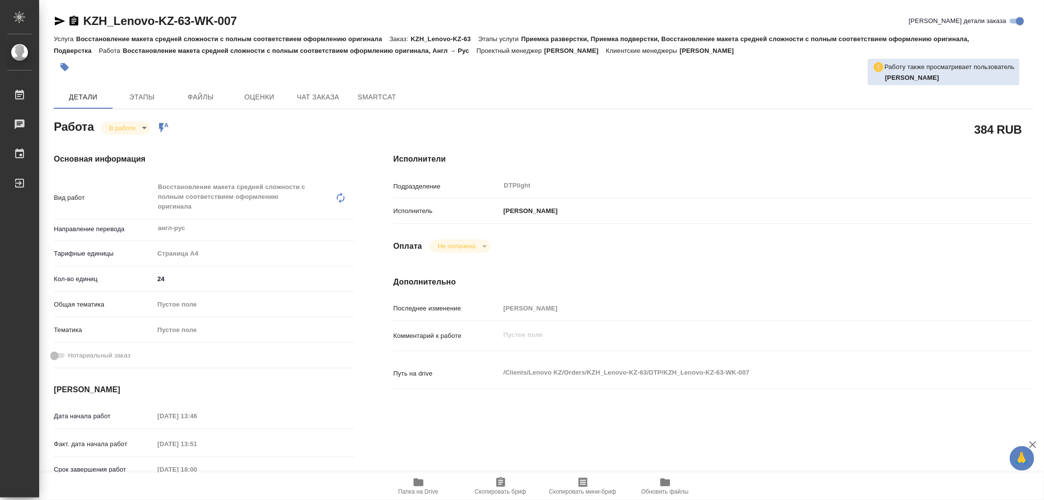
type textarea "x"
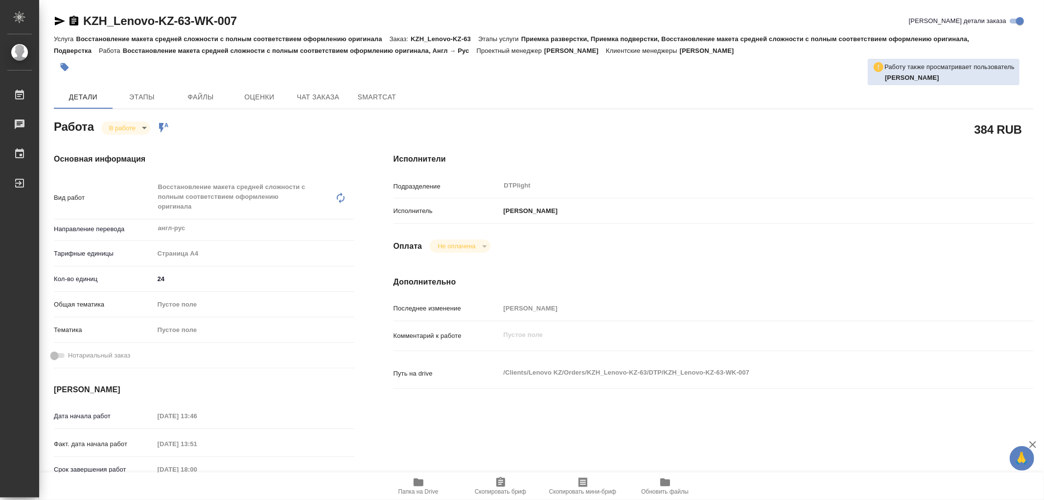
click at [419, 487] on icon "button" at bounding box center [419, 482] width 12 height 12
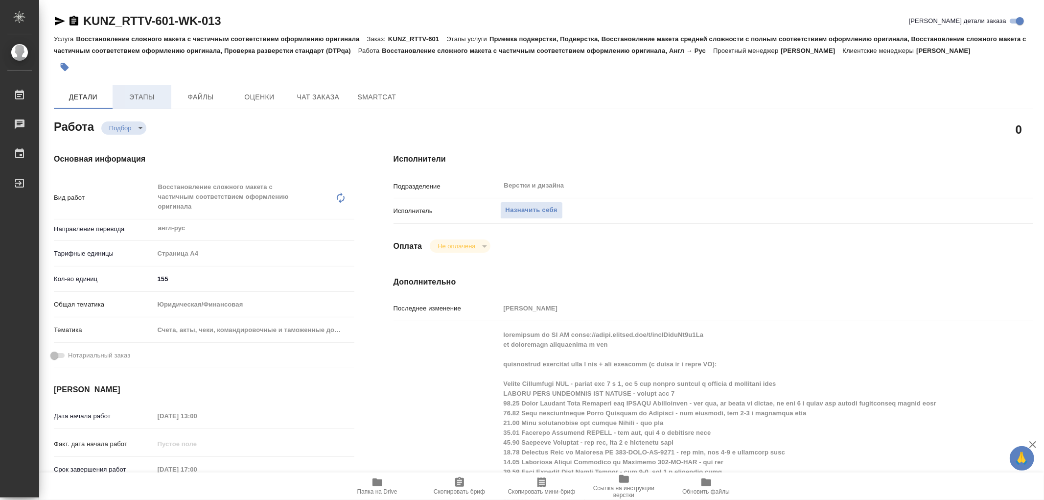
click at [155, 92] on span "Этапы" at bounding box center [141, 97] width 47 height 12
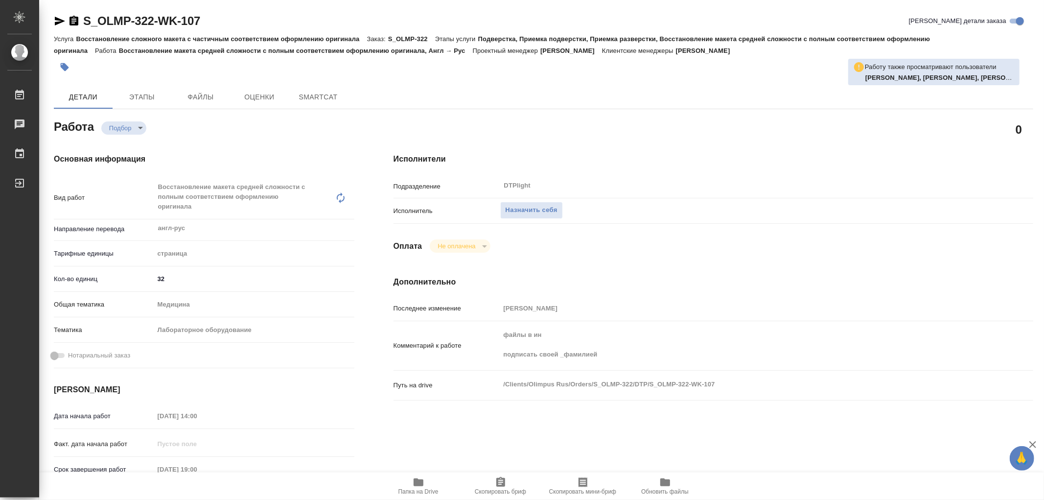
type textarea "x"
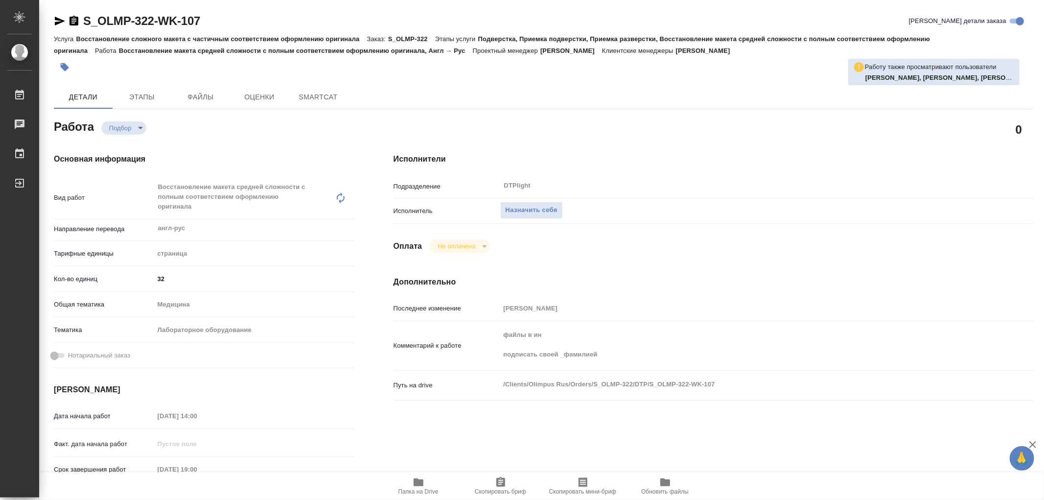
type textarea "x"
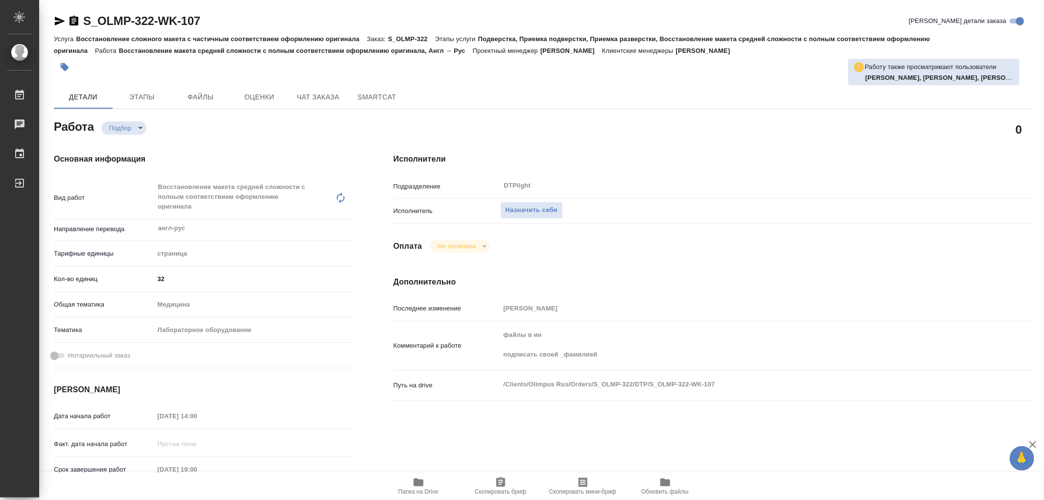
click at [417, 483] on icon "button" at bounding box center [419, 482] width 10 height 8
type textarea "x"
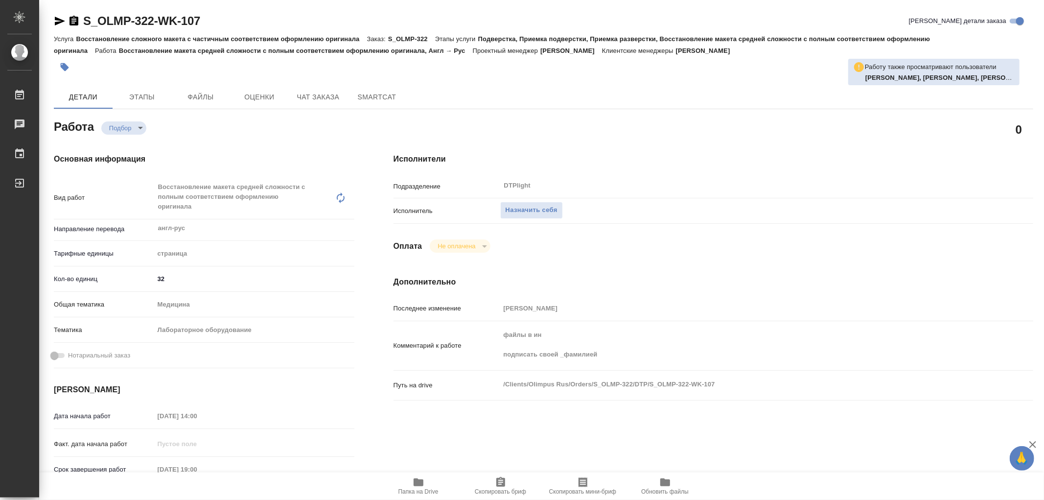
type textarea "x"
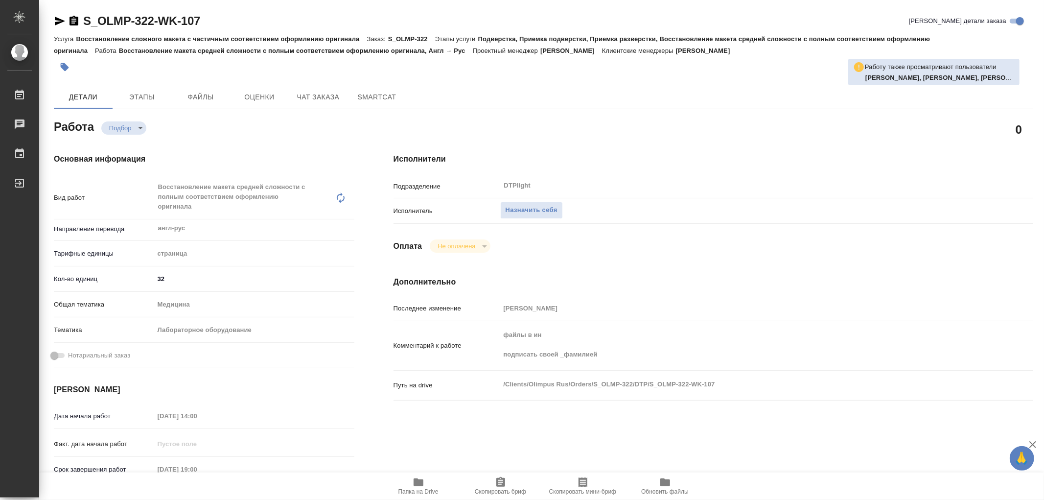
type textarea "x"
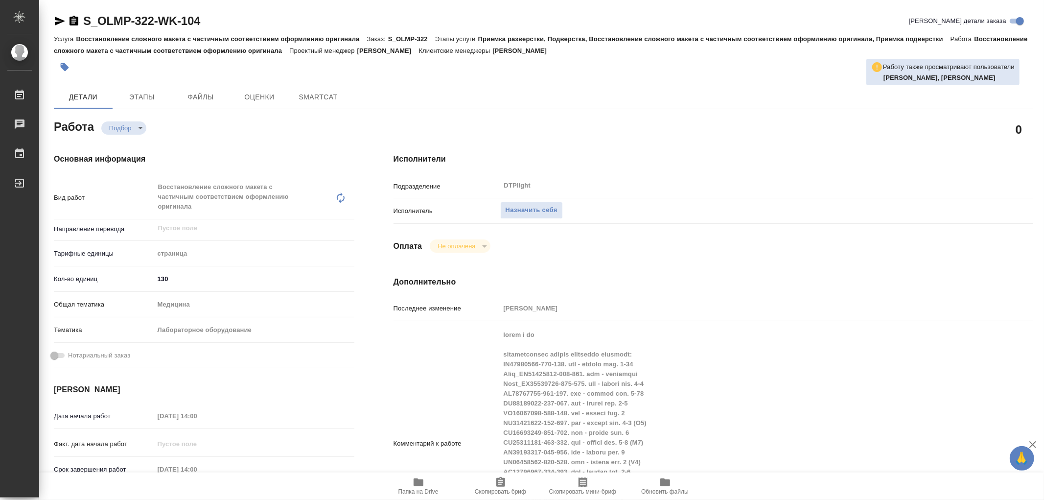
type textarea "x"
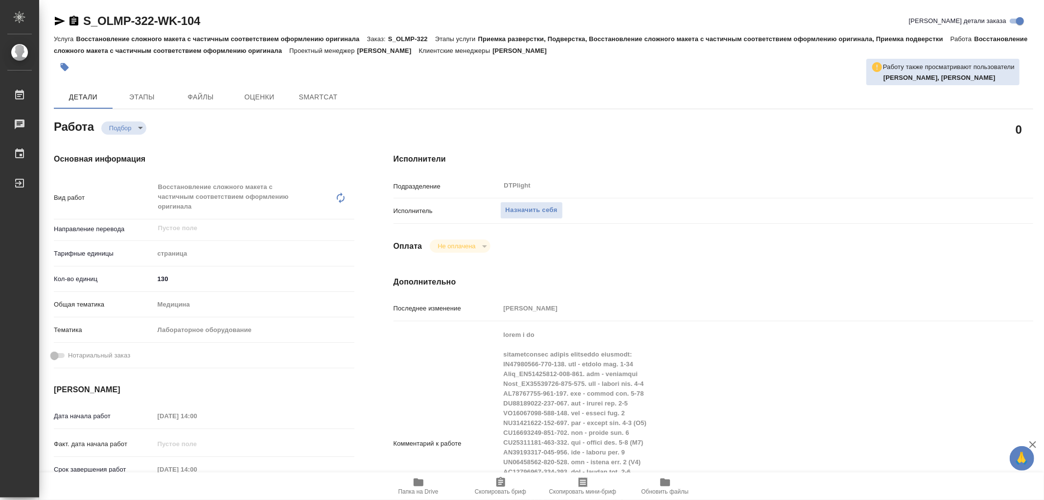
type textarea "x"
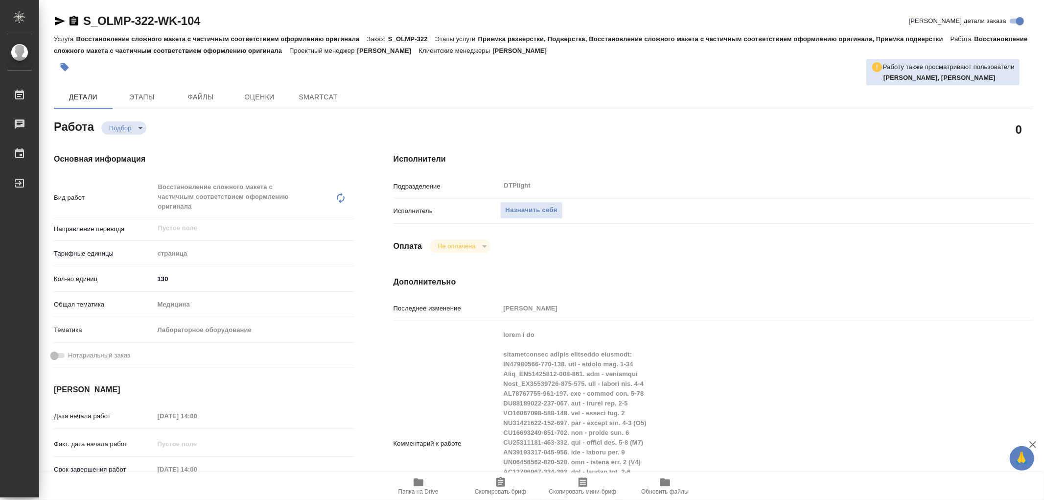
type textarea "x"
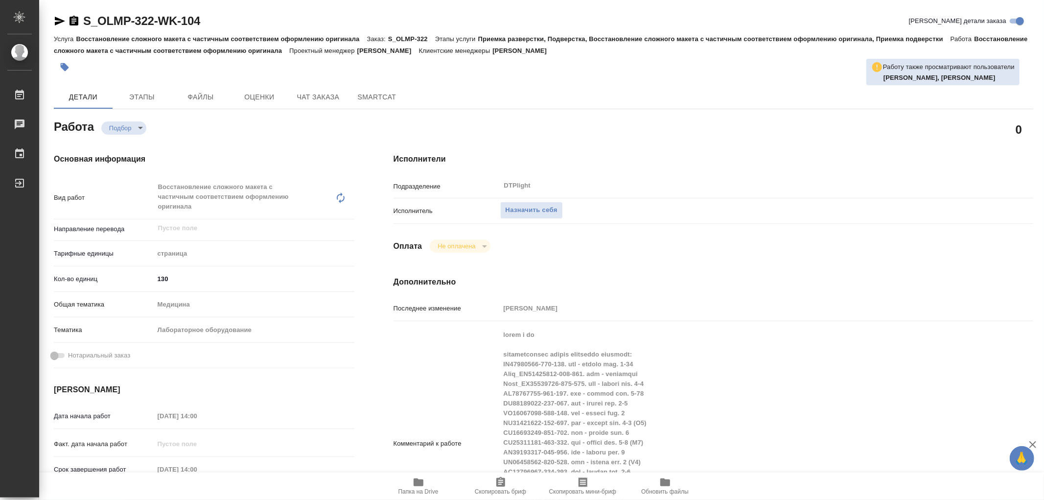
type textarea "x"
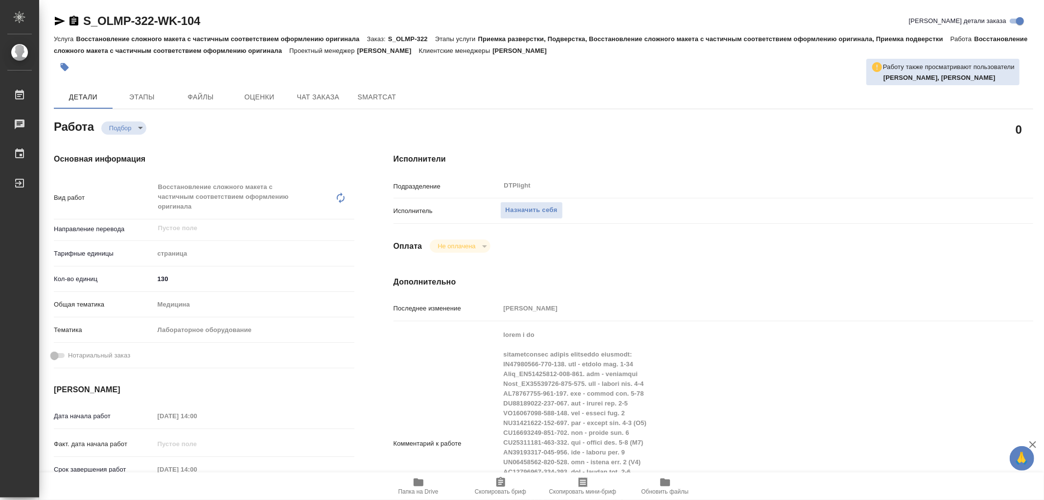
scroll to position [109, 0]
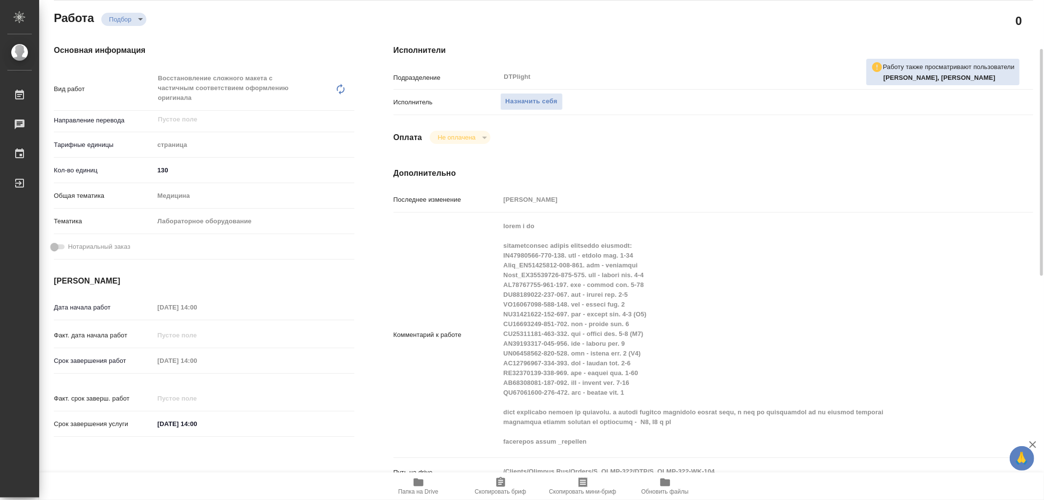
type textarea "x"
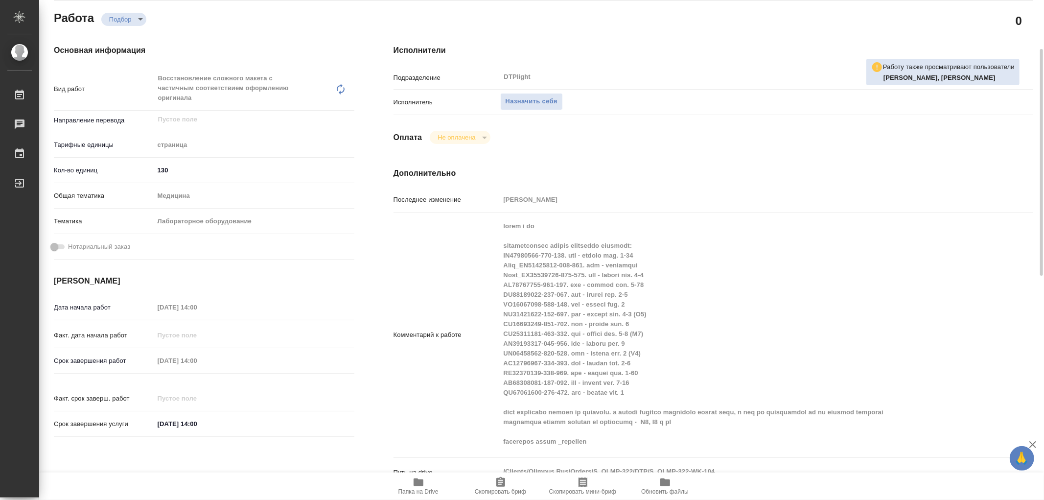
click at [415, 483] on icon "button" at bounding box center [419, 482] width 10 height 8
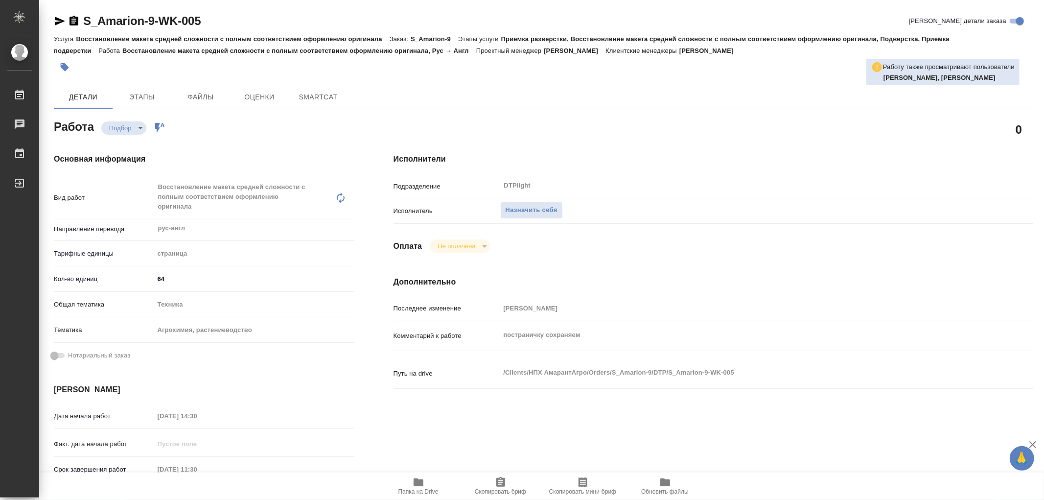
type textarea "x"
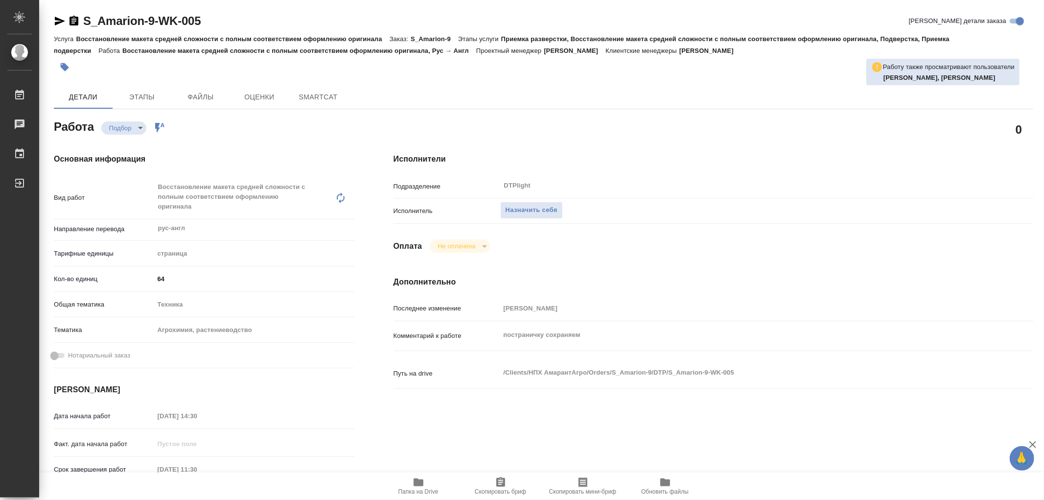
type textarea "x"
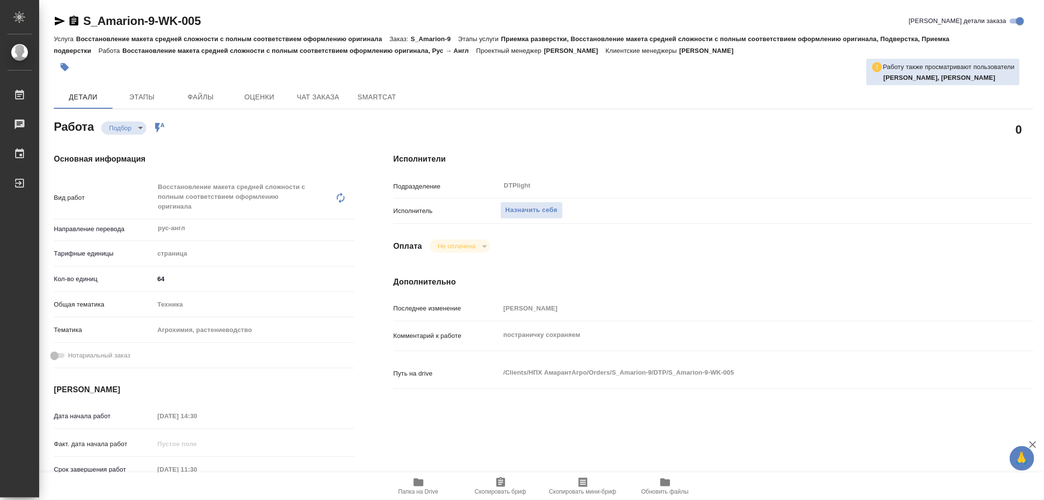
click at [415, 478] on icon "button" at bounding box center [419, 482] width 10 height 8
type textarea "x"
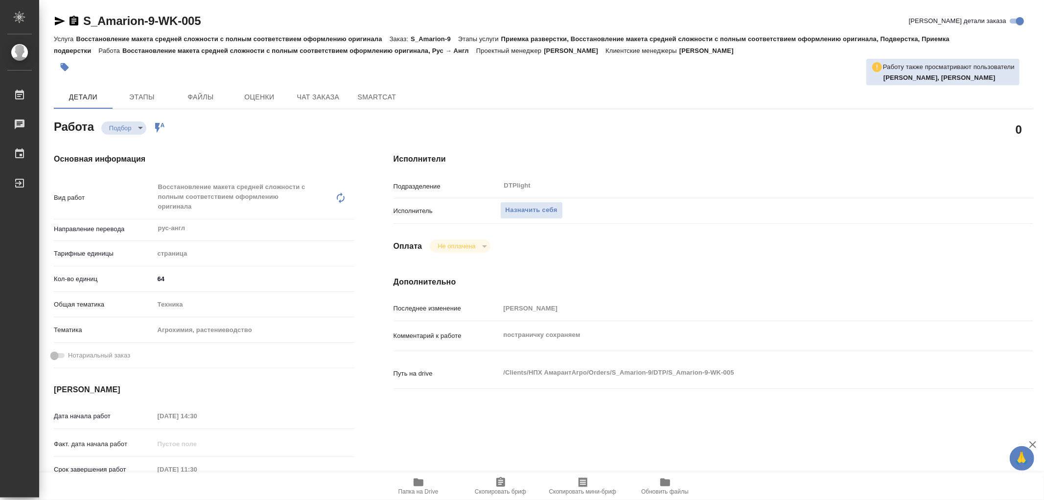
type textarea "x"
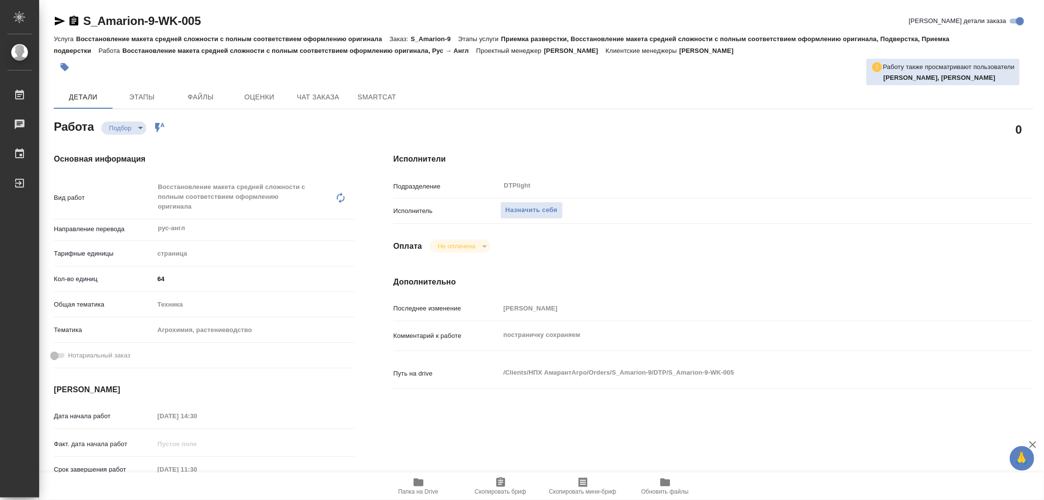
type textarea "x"
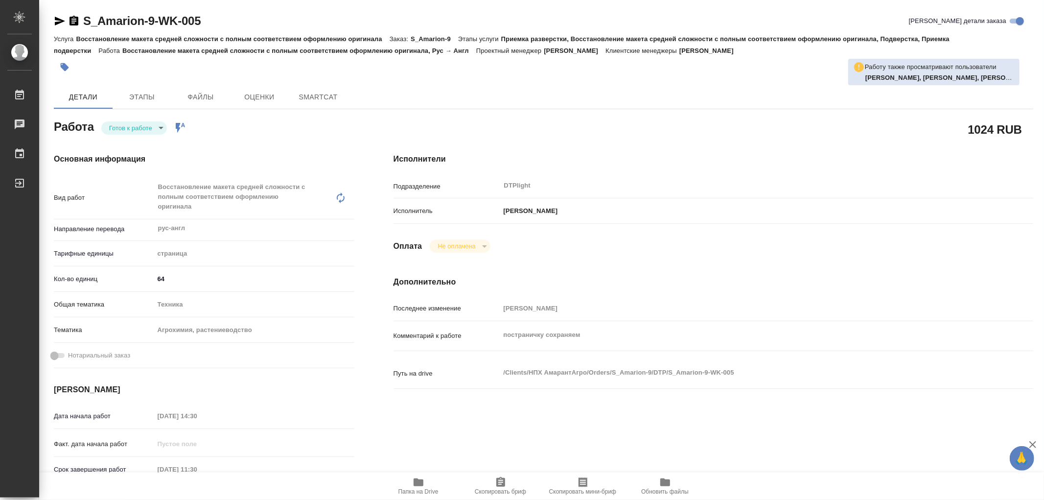
type textarea "x"
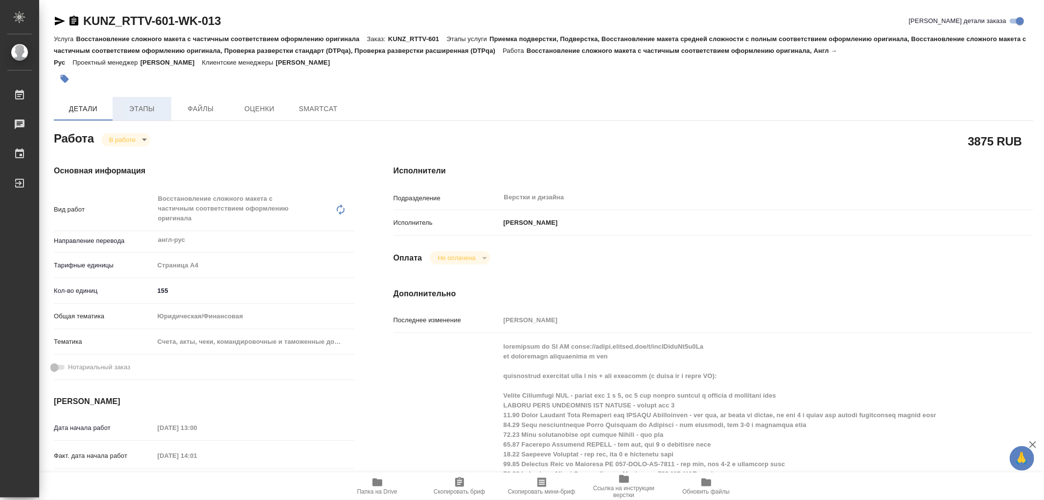
type textarea "x"
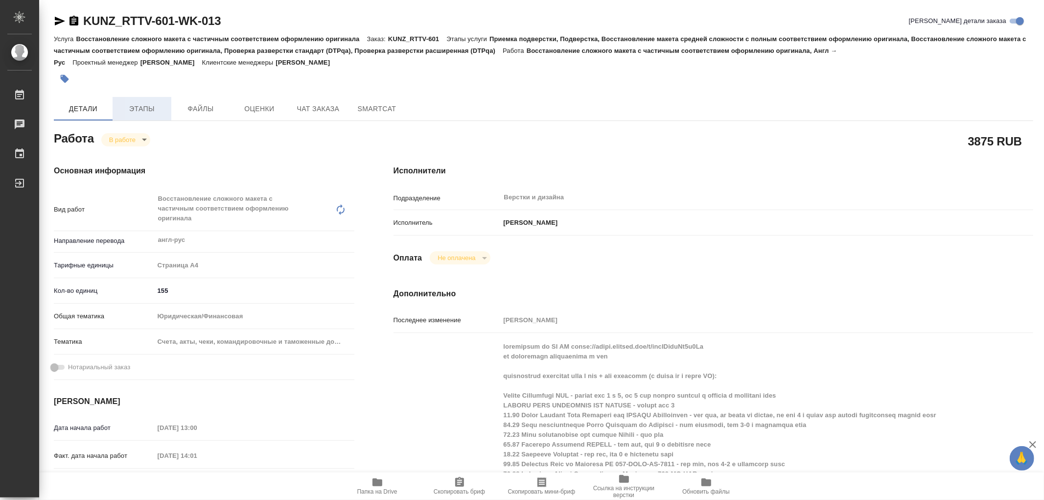
type textarea "x"
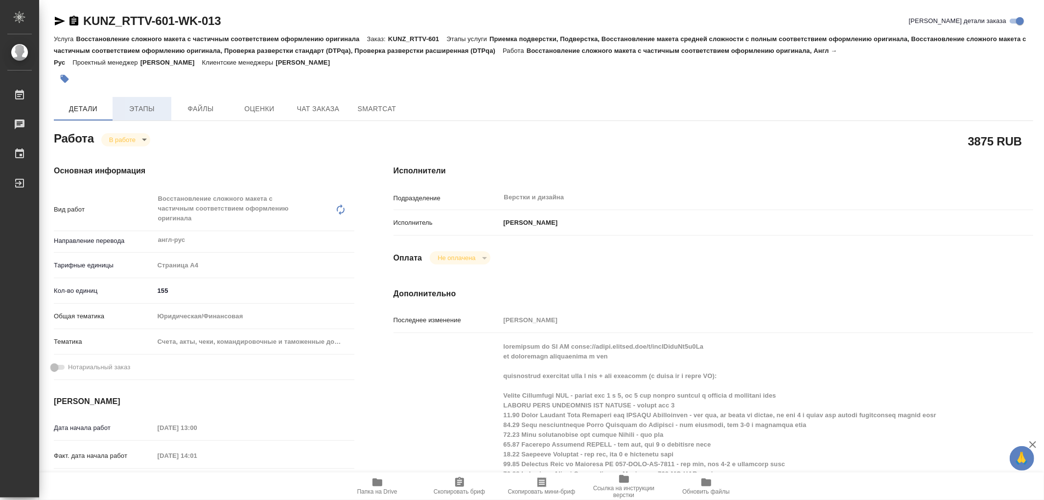
click at [150, 109] on span "Этапы" at bounding box center [141, 109] width 47 height 12
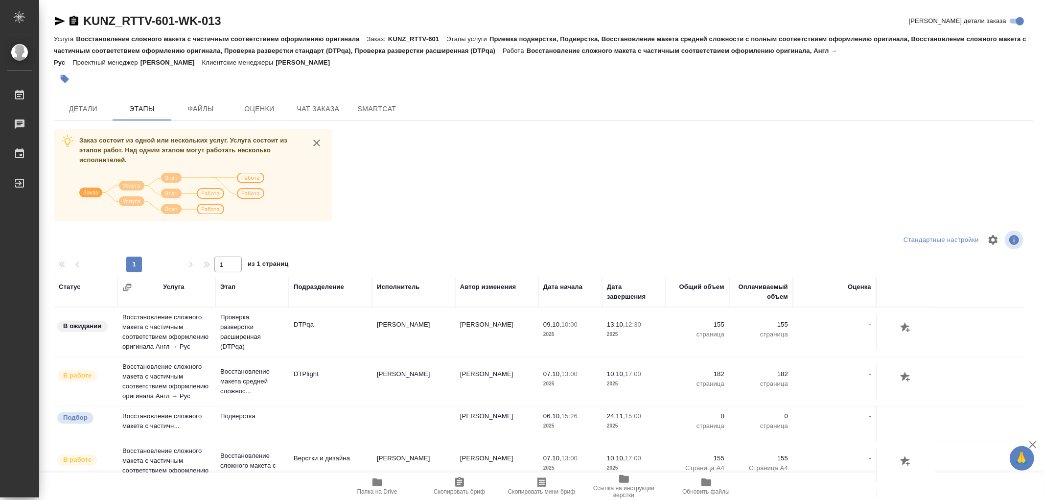
scroll to position [22, 0]
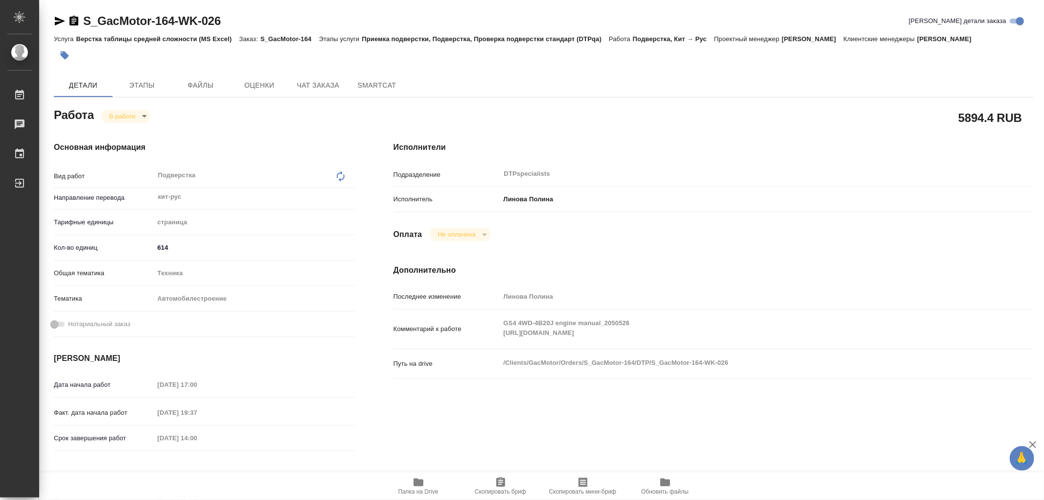
type textarea "x"
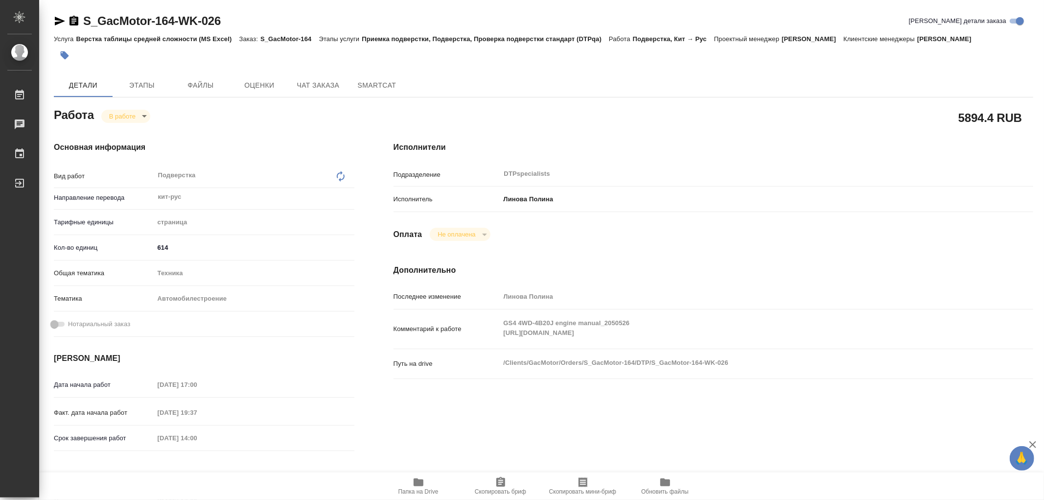
type textarea "x"
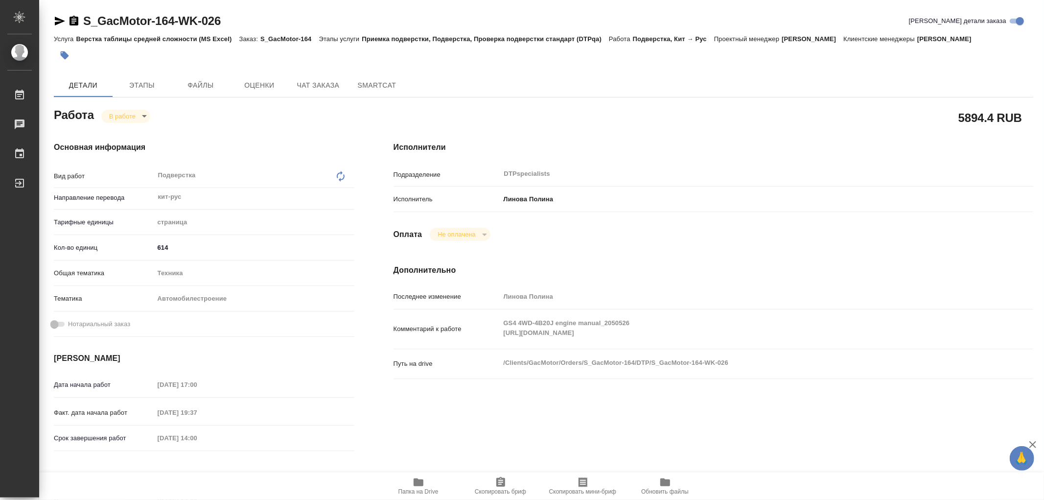
type textarea "x"
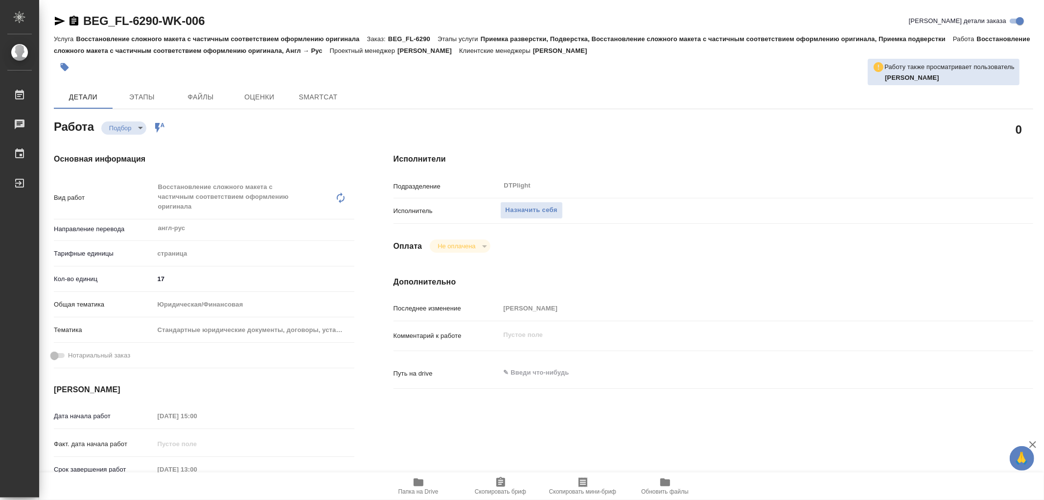
type textarea "x"
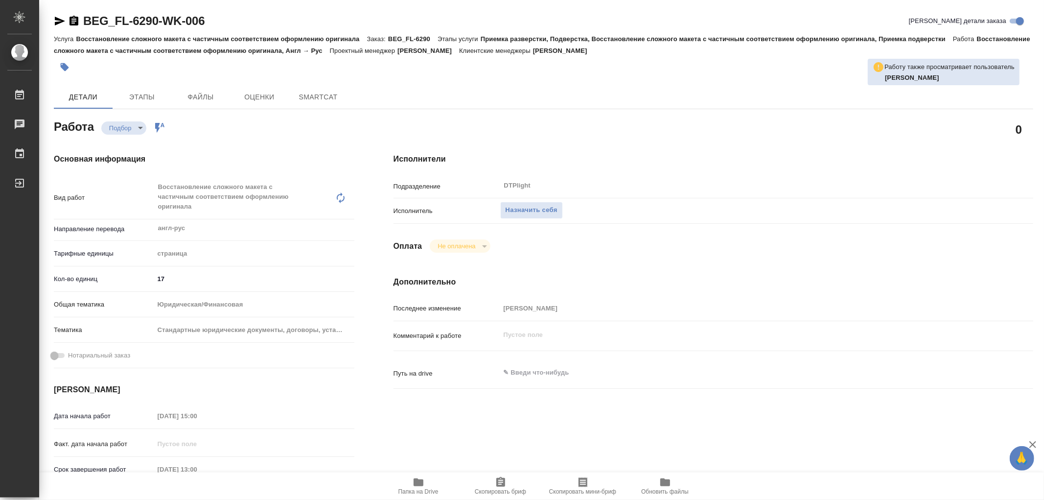
type textarea "x"
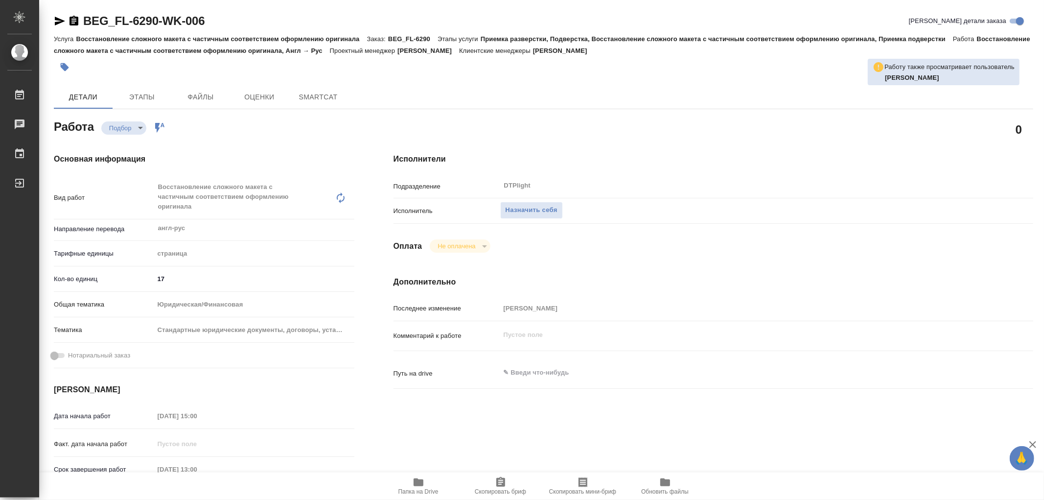
type textarea "x"
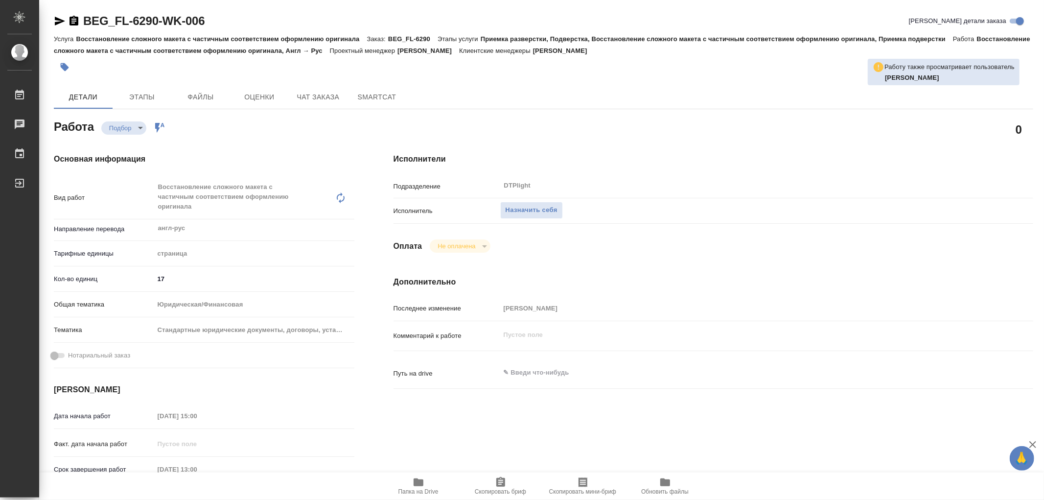
type textarea "x"
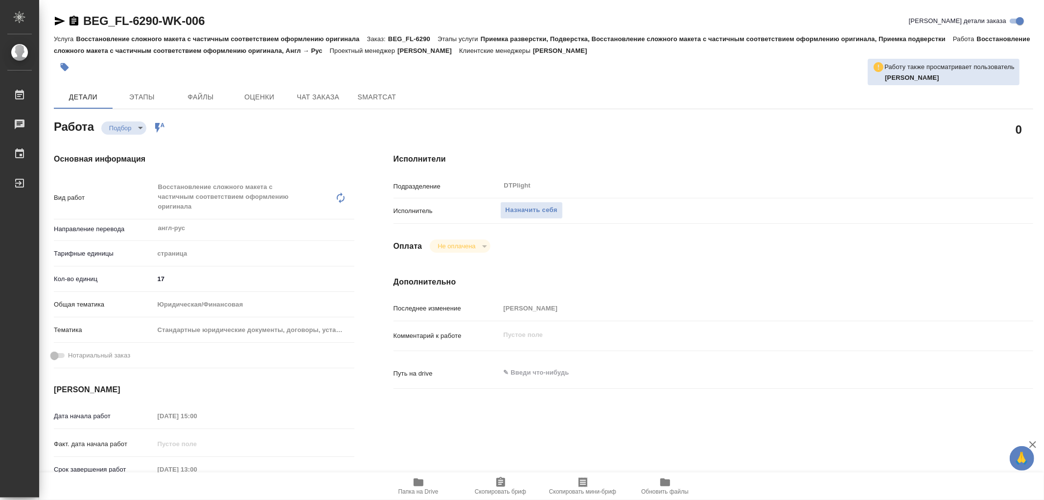
click at [419, 486] on icon "button" at bounding box center [419, 482] width 10 height 8
type textarea "x"
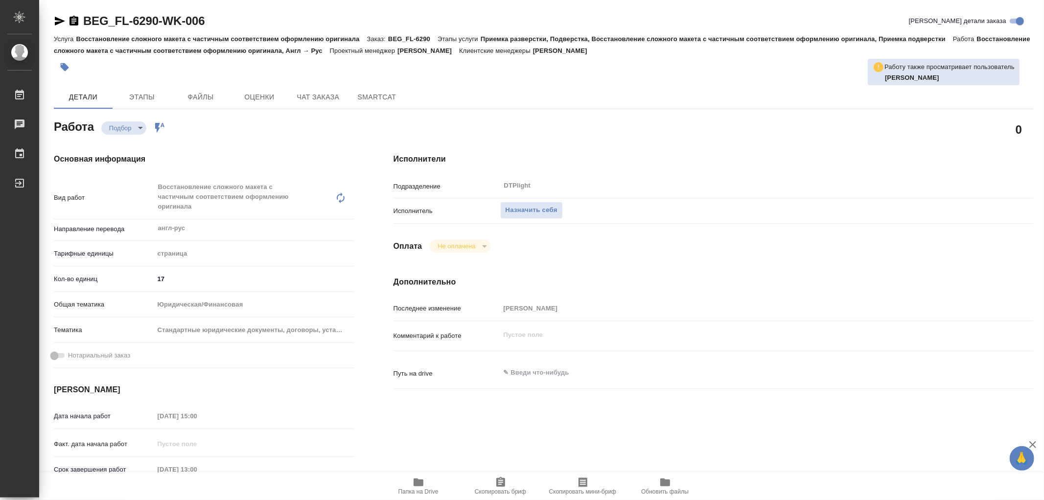
type textarea "x"
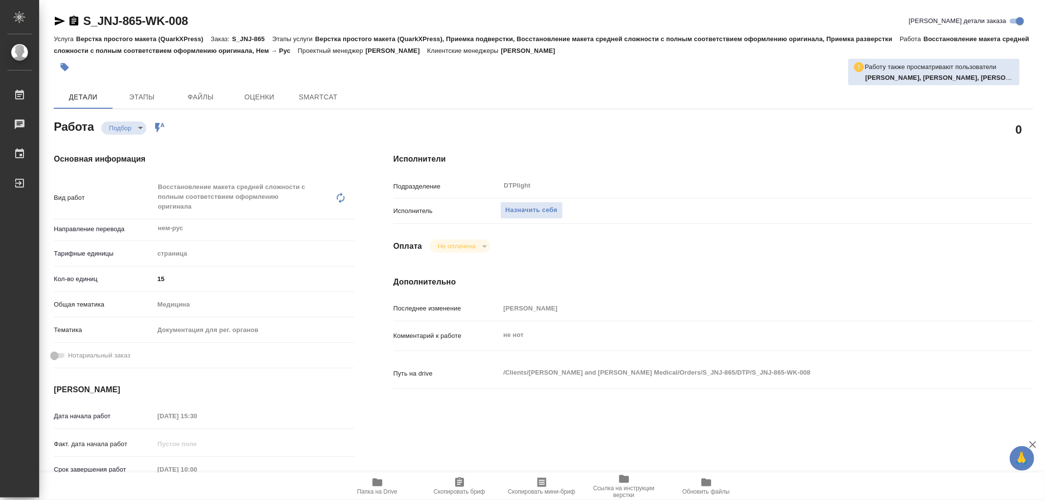
type textarea "x"
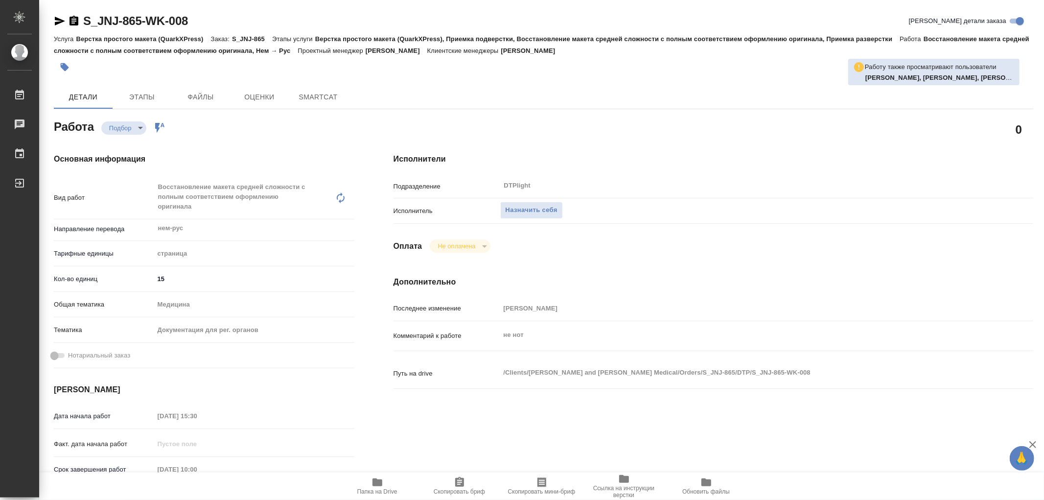
type textarea "x"
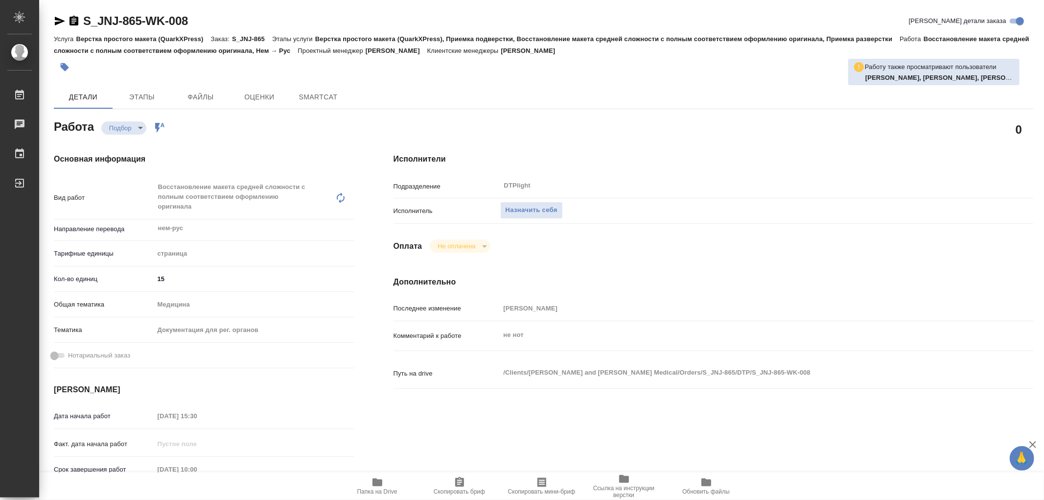
type textarea "x"
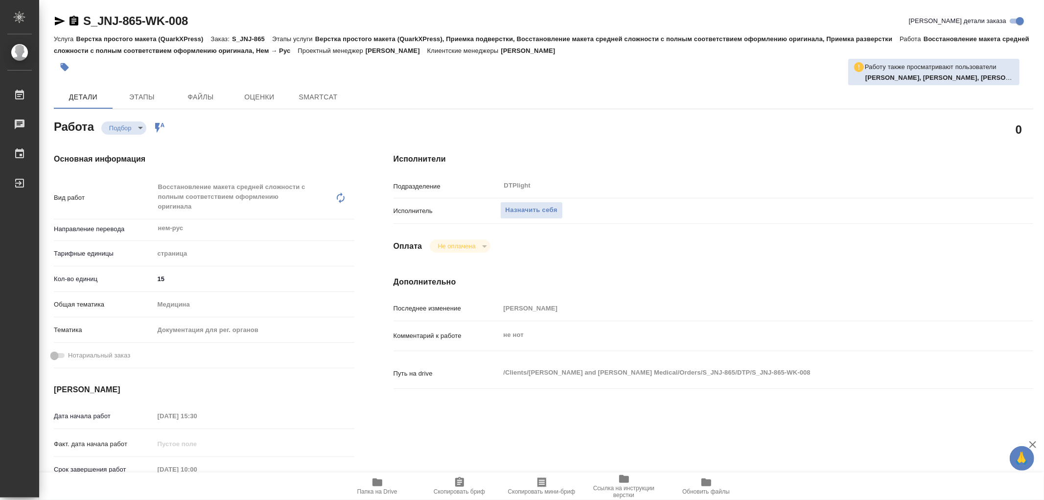
type textarea "x"
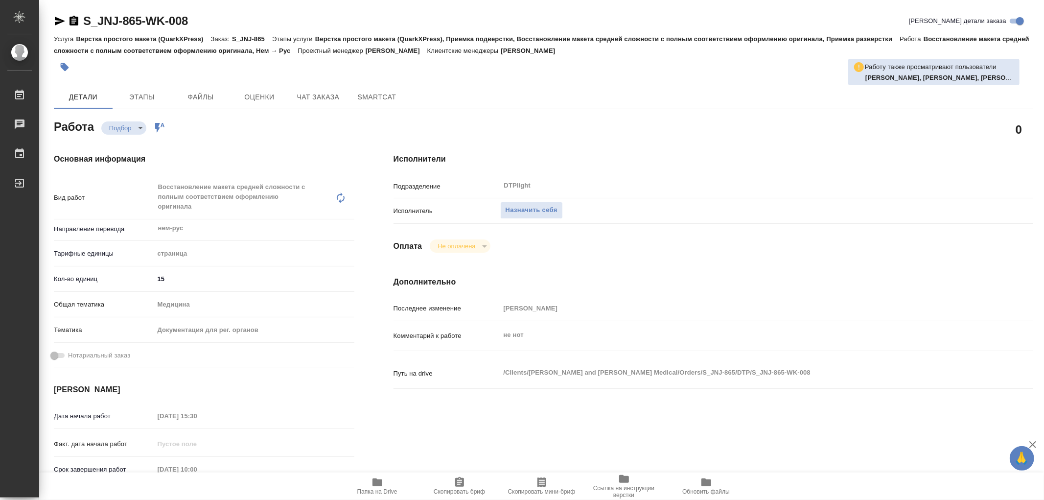
type textarea "x"
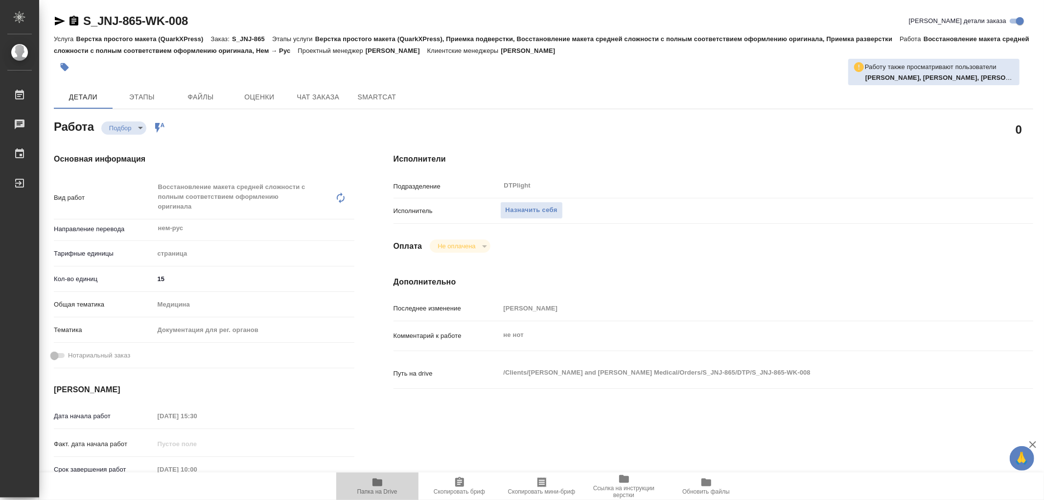
click at [375, 487] on icon "button" at bounding box center [378, 482] width 12 height 12
type textarea "x"
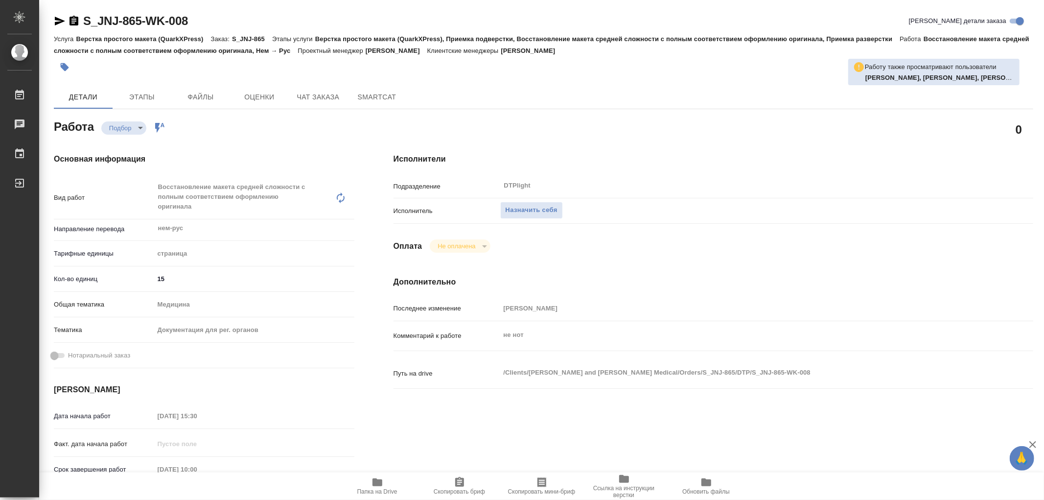
type textarea "x"
click at [378, 480] on icon "button" at bounding box center [378, 482] width 10 height 8
type textarea "x"
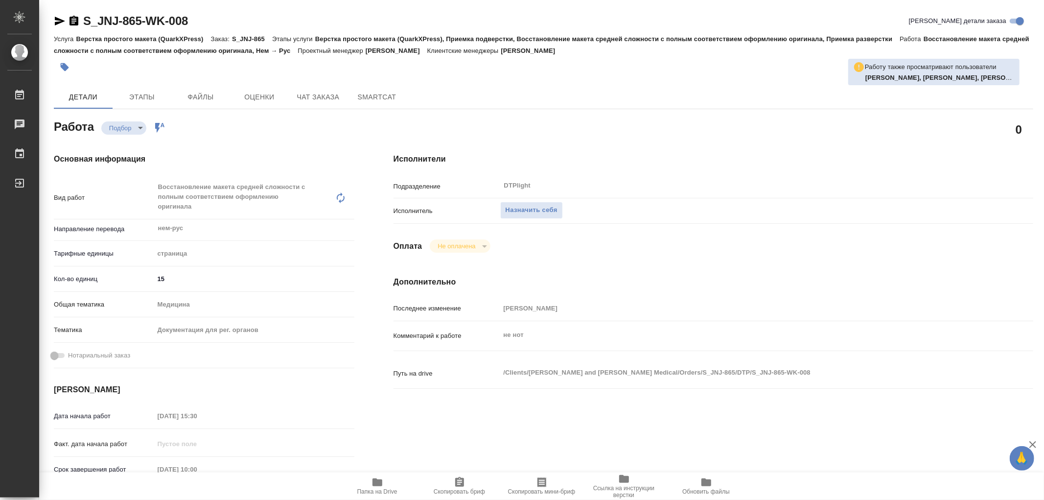
type textarea "x"
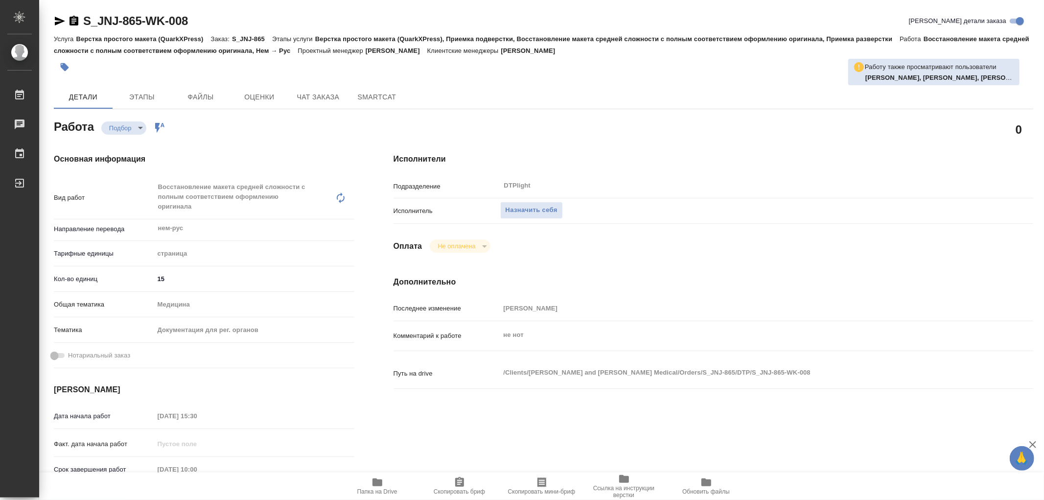
type textarea "x"
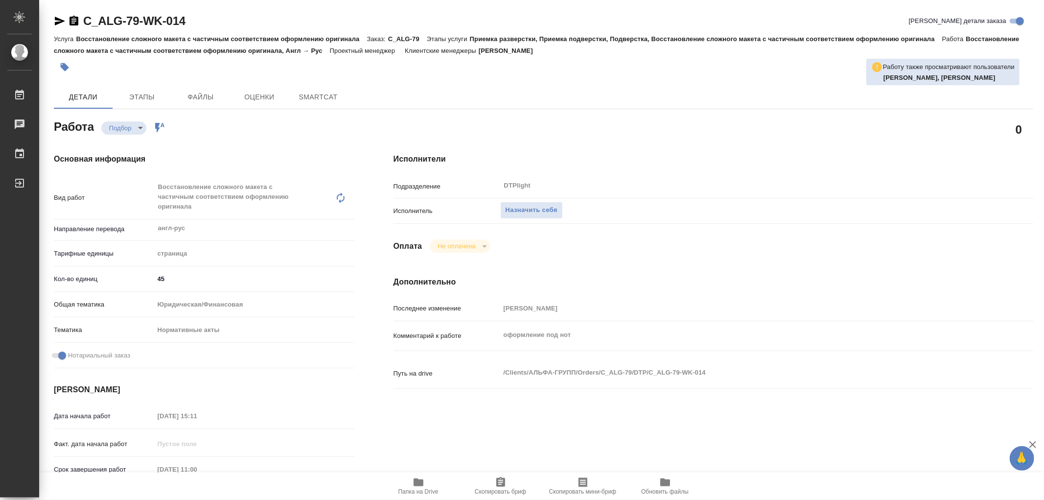
type textarea "x"
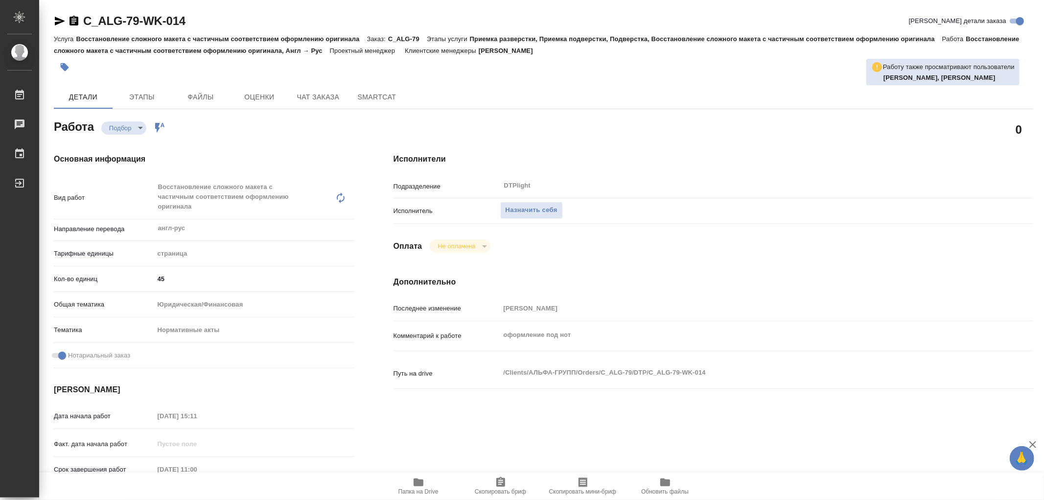
type textarea "x"
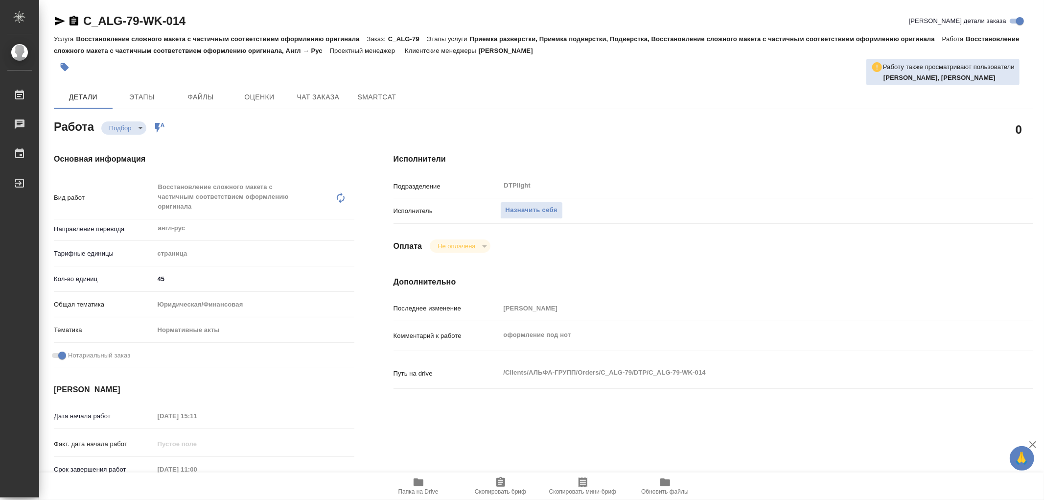
type textarea "x"
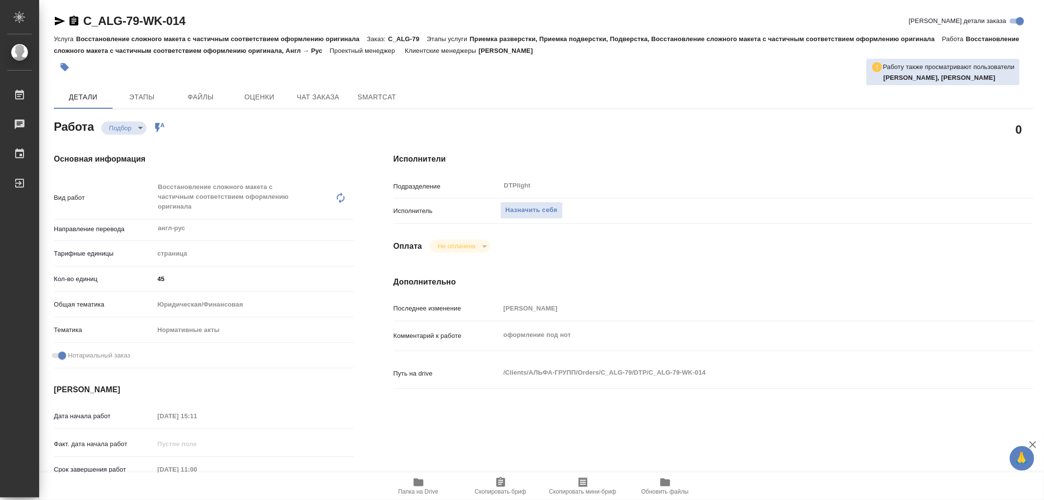
type textarea "x"
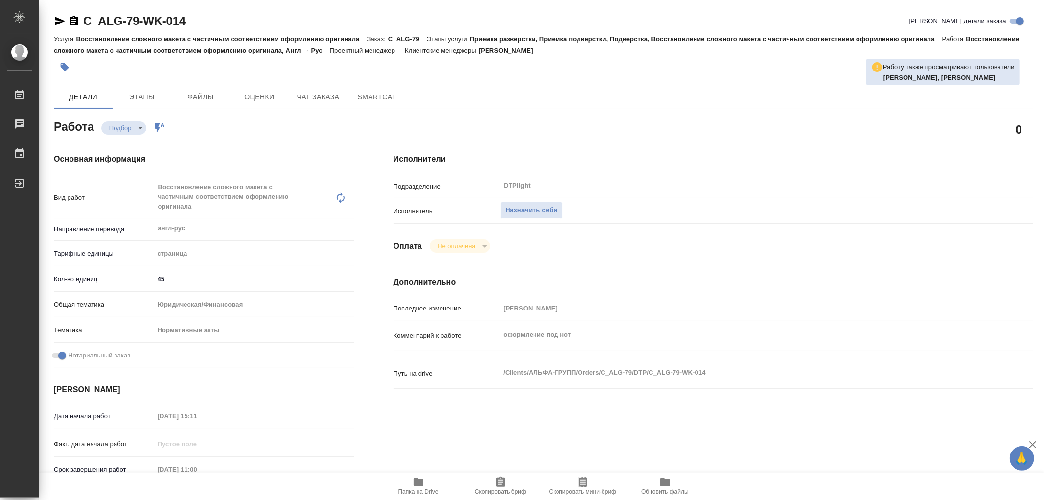
type textarea "x"
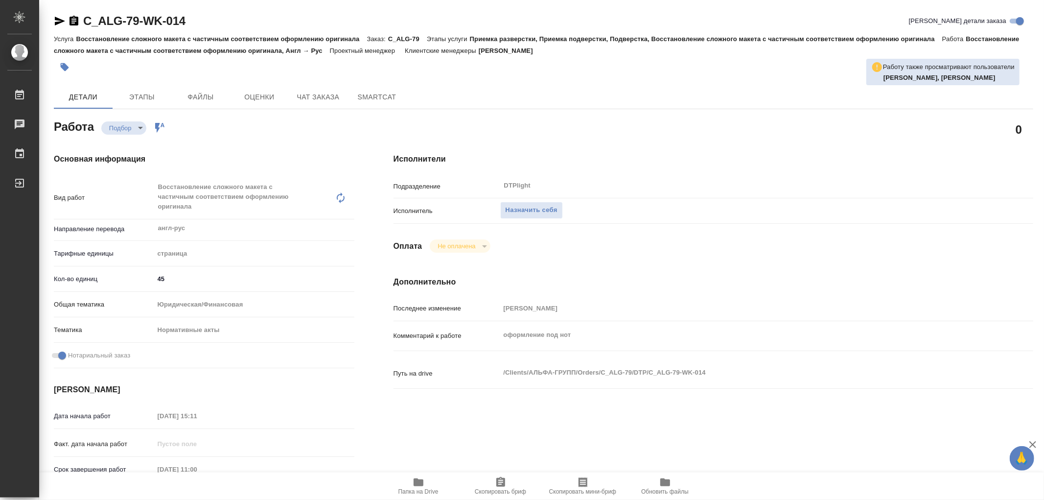
type textarea "x"
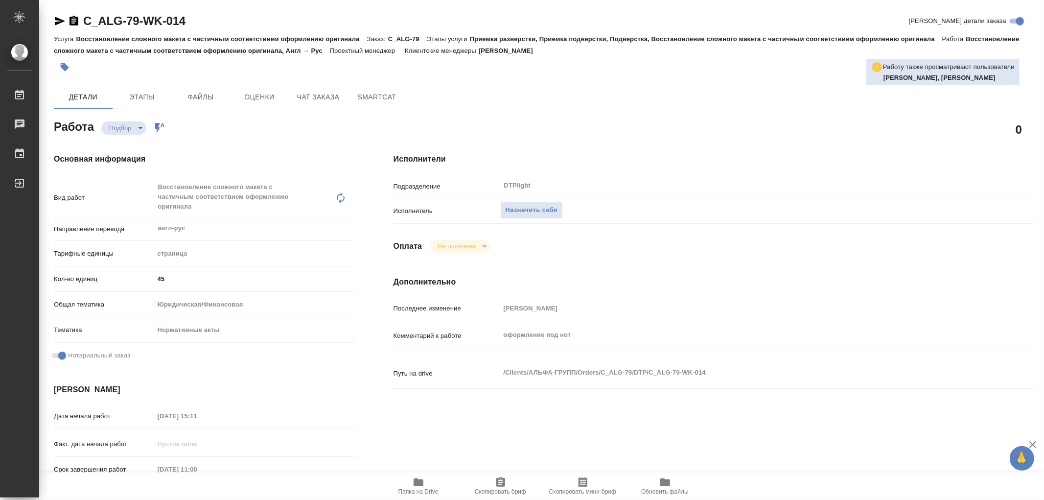
type textarea "x"
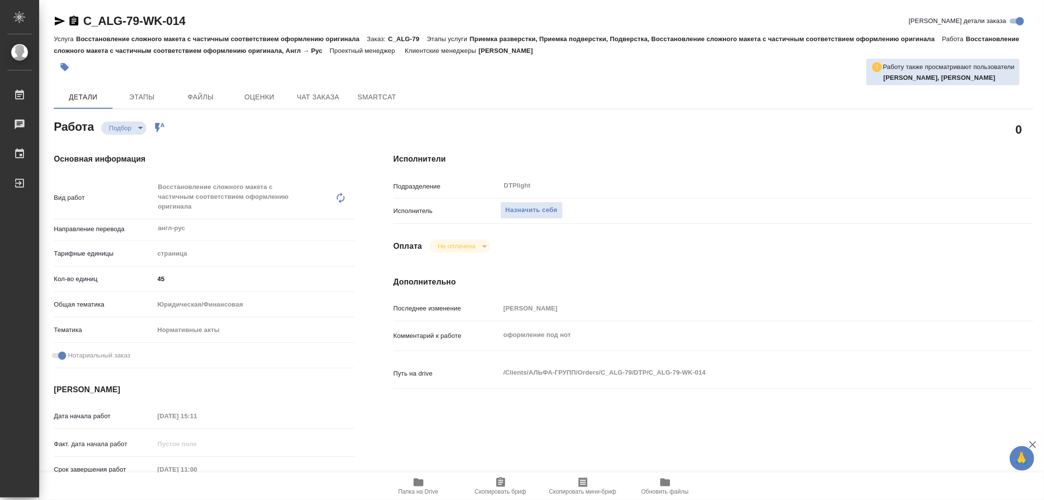
type textarea "x"
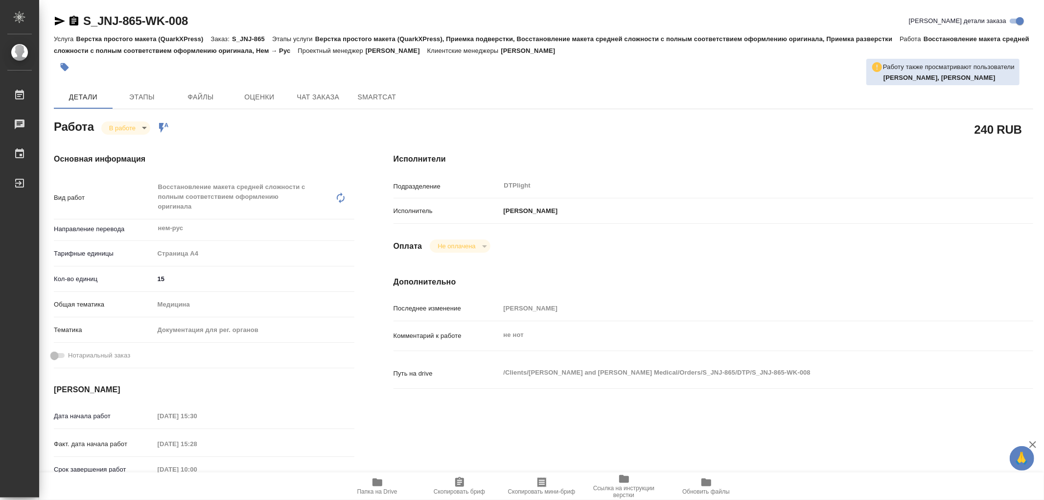
type textarea "x"
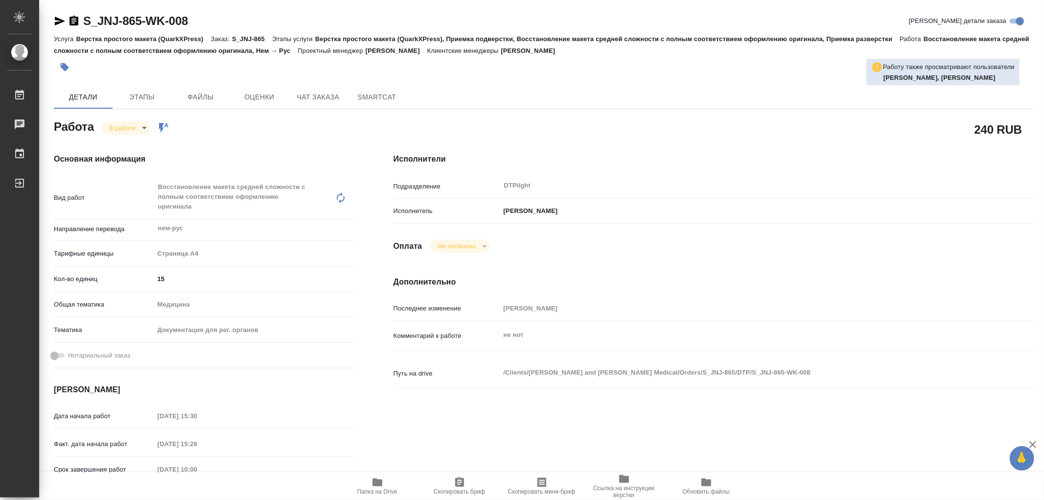
type textarea "x"
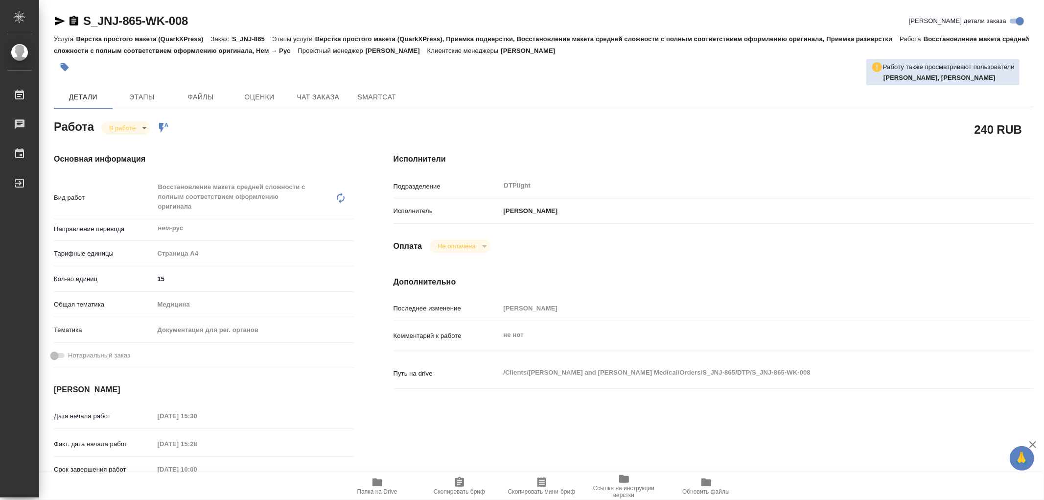
type textarea "x"
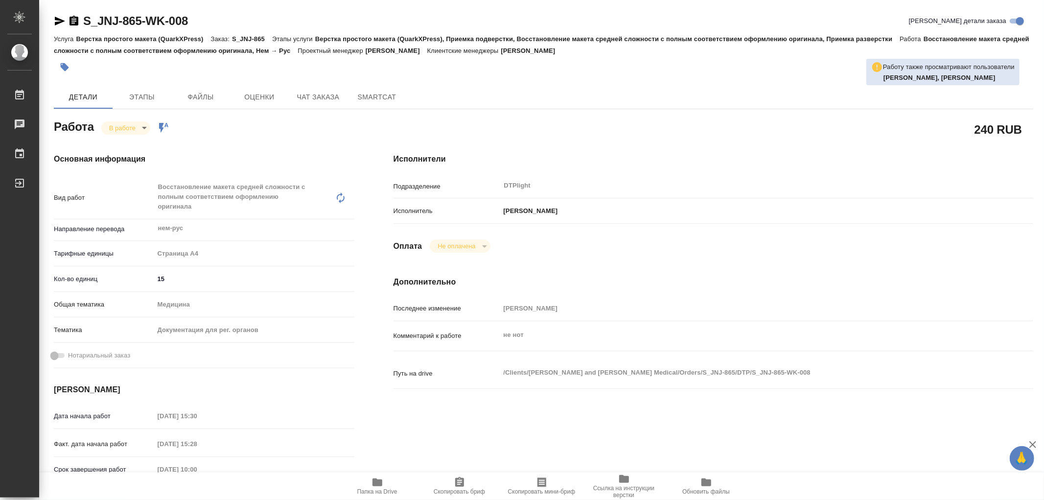
type textarea "x"
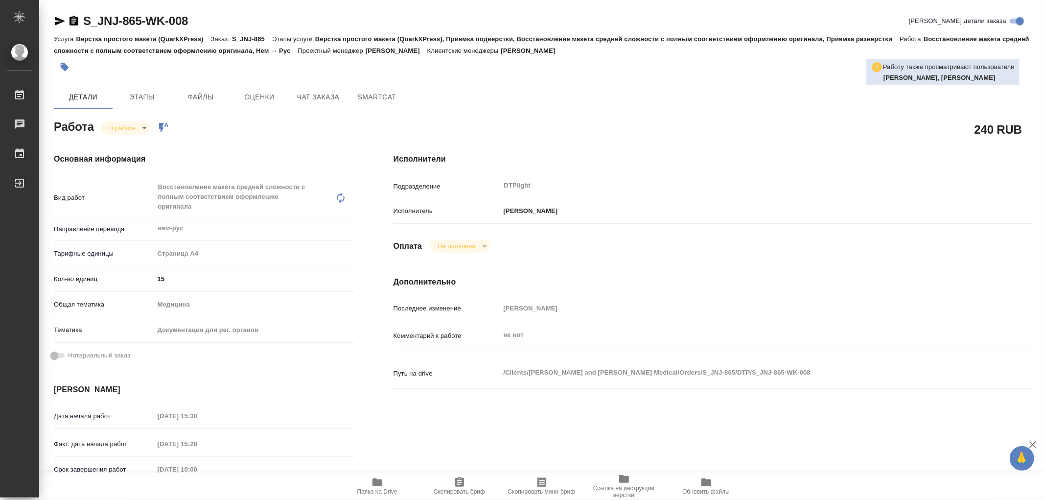
type textarea "x"
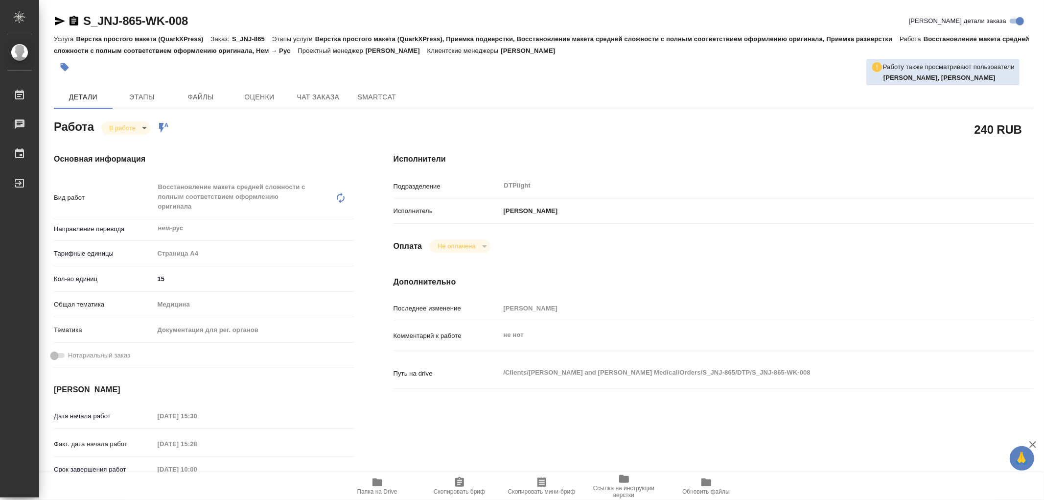
type textarea "x"
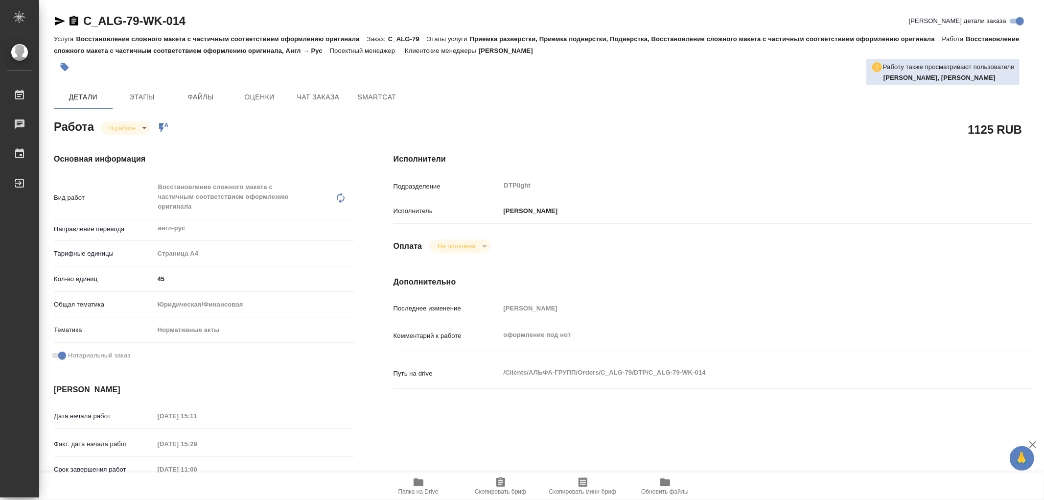
type textarea "x"
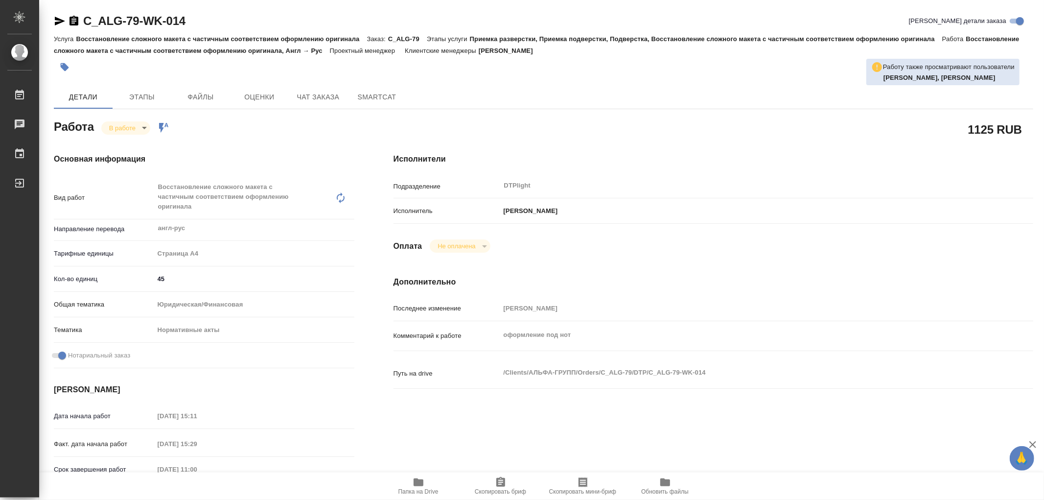
type textarea "x"
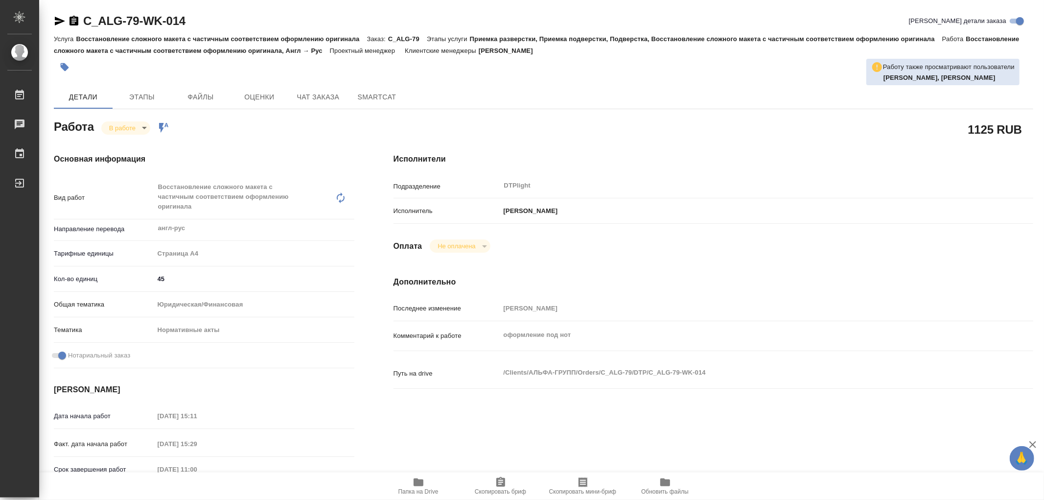
type textarea "x"
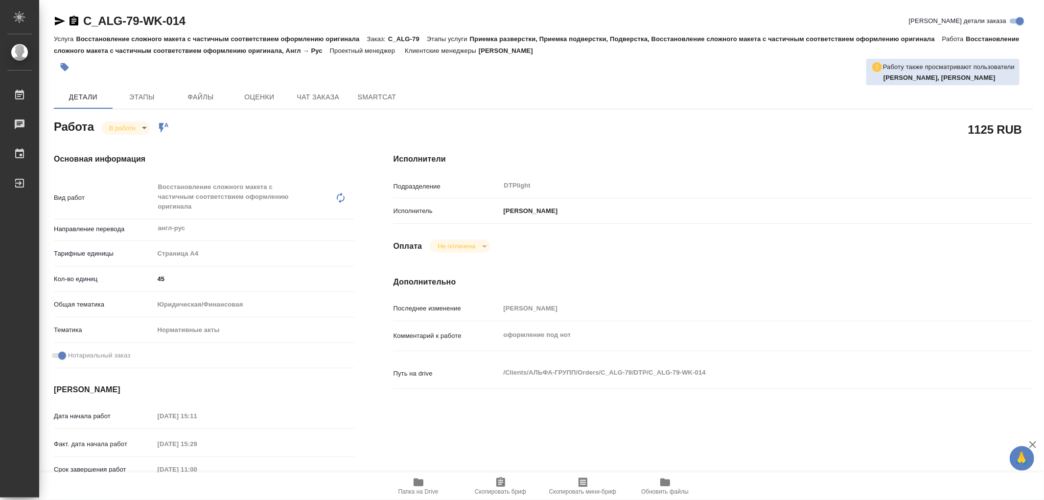
type textarea "x"
